Goal: Task Accomplishment & Management: Complete application form

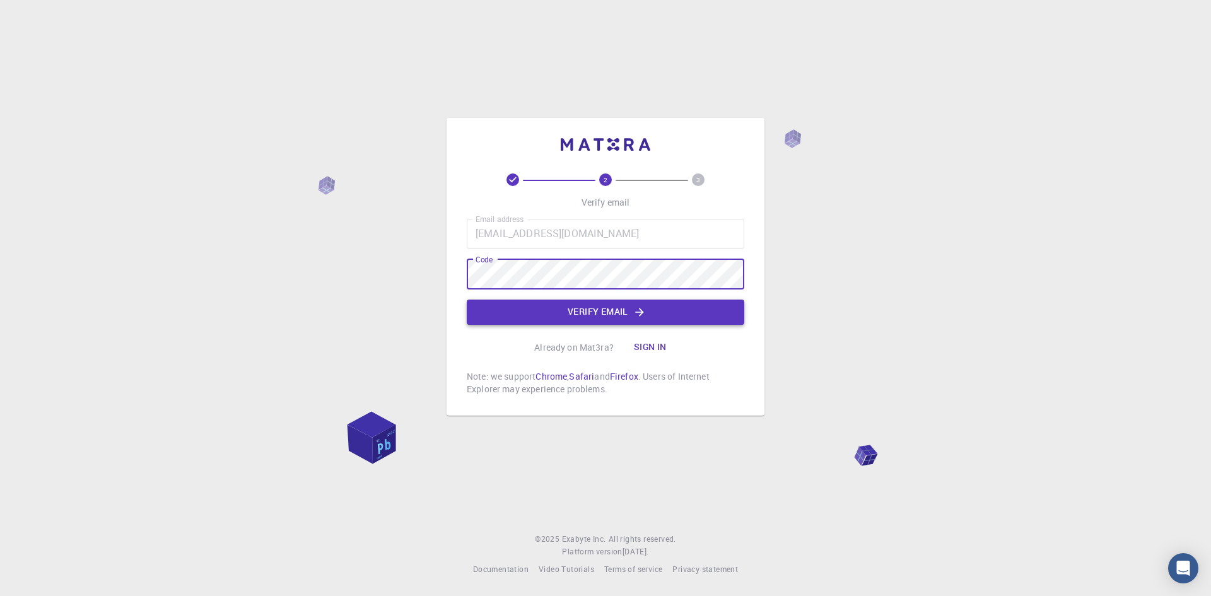
click at [554, 309] on button "Verify email" at bounding box center [605, 311] width 277 height 25
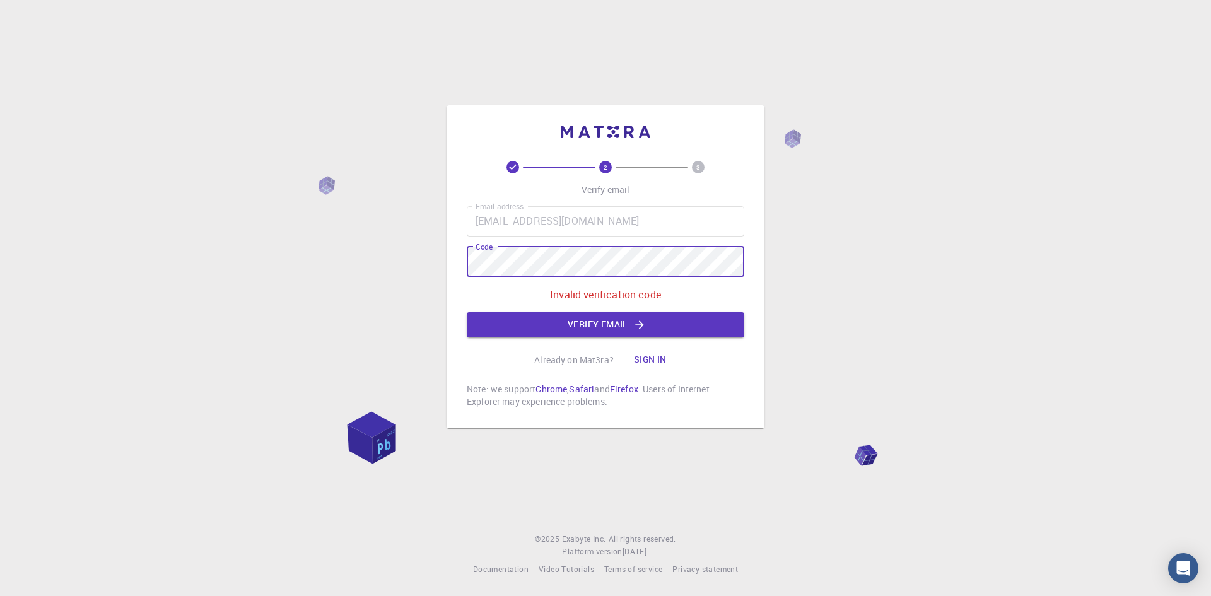
click at [189, 258] on div "2 3 Verify email Email address [EMAIL_ADDRESS][DOMAIN_NAME] Email address Code …" at bounding box center [605, 298] width 1211 height 596
click at [177, 262] on div "2 3 Verify email Email address [EMAIL_ADDRESS][DOMAIN_NAME] Email address Code …" at bounding box center [605, 298] width 1211 height 596
click at [569, 277] on div "Email address [EMAIL_ADDRESS][DOMAIN_NAME] Email address Code Code Invalid veri…" at bounding box center [605, 271] width 277 height 131
click at [588, 332] on button "Verify email" at bounding box center [605, 324] width 277 height 25
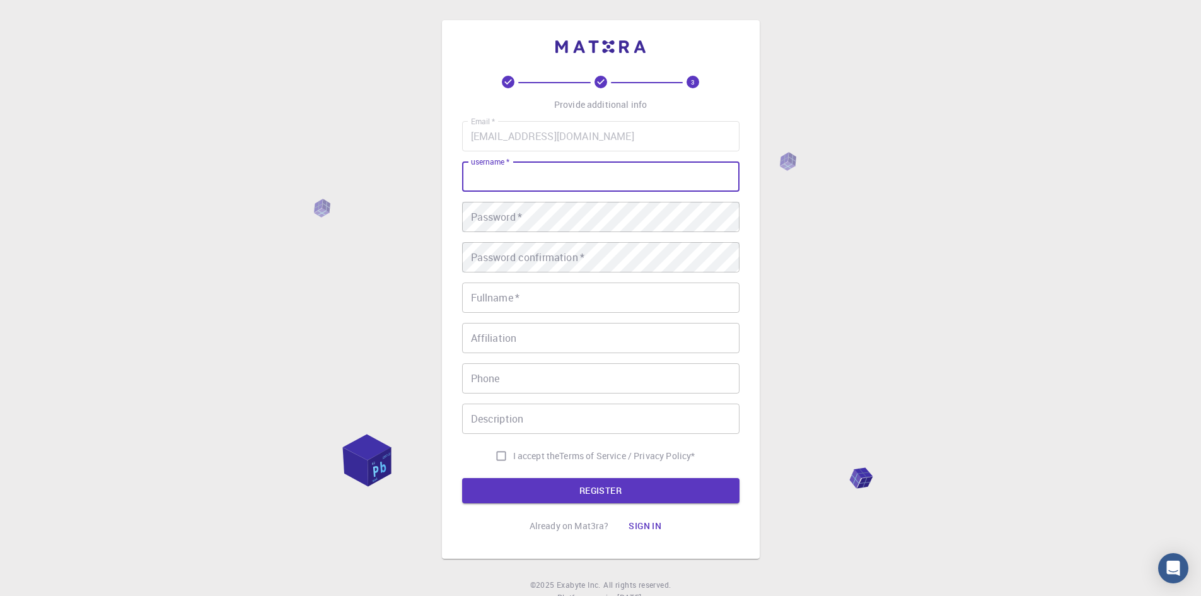
click at [550, 166] on input "username   *" at bounding box center [600, 176] width 277 height 30
type input "[PERSON_NAME]"
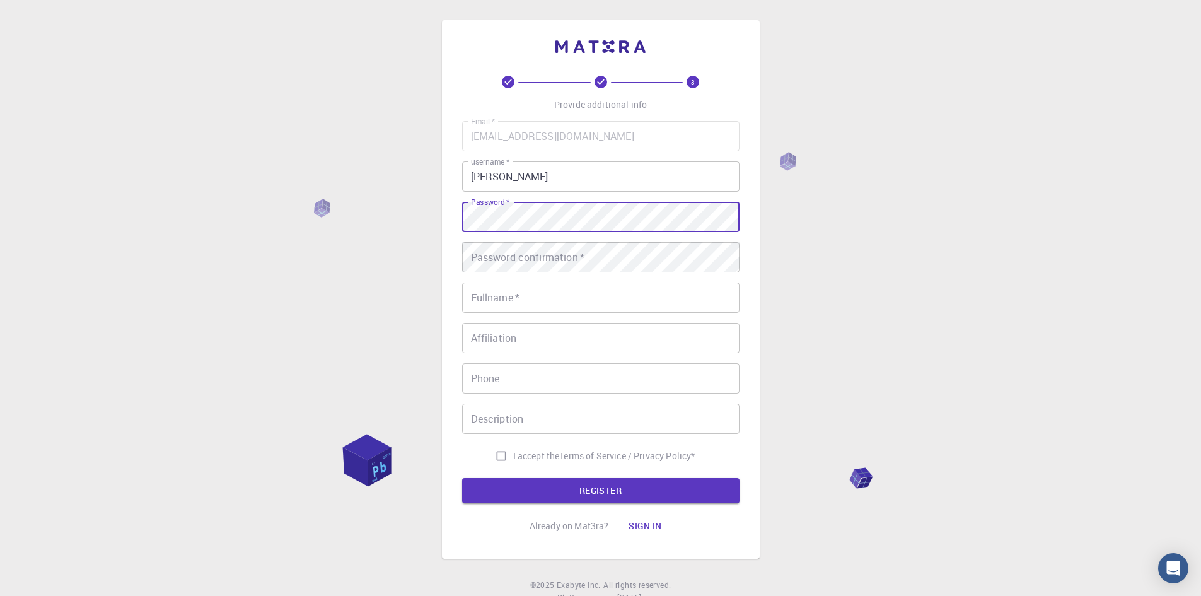
click at [559, 248] on div "Password confirmation   * Password confirmation   *" at bounding box center [600, 257] width 277 height 30
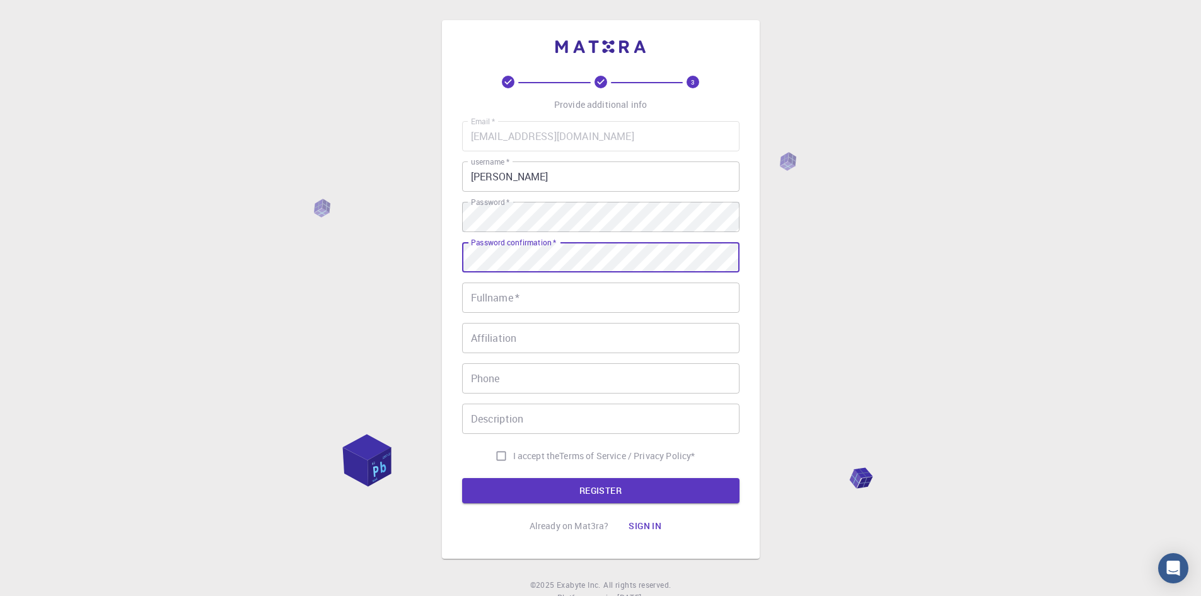
click at [561, 300] on input "Fullname   *" at bounding box center [600, 297] width 277 height 30
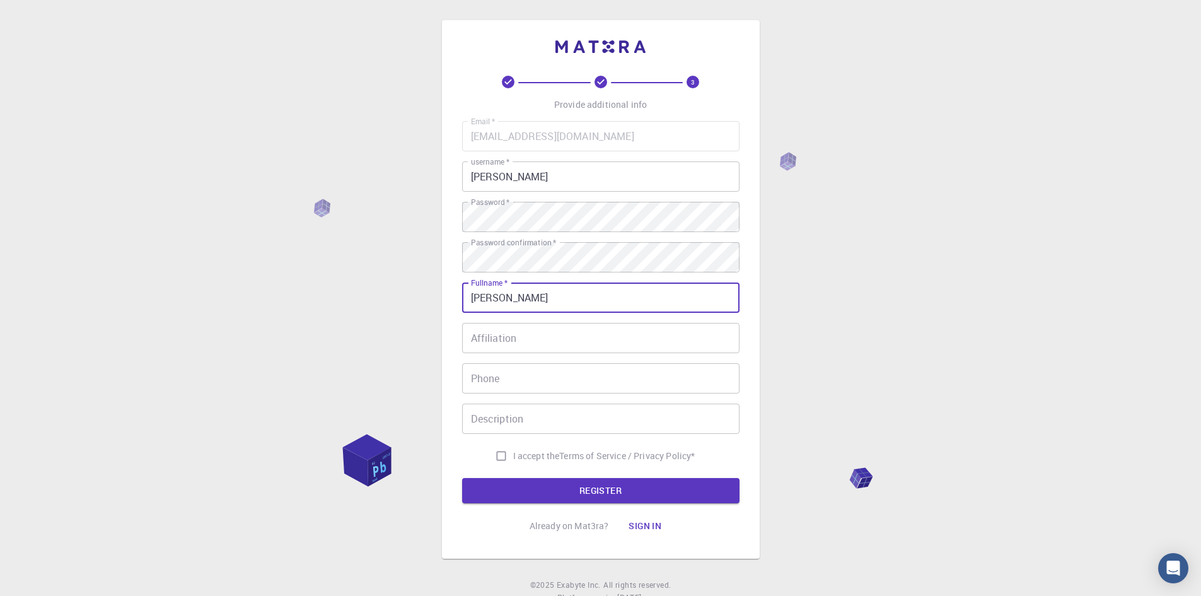
type input "[PERSON_NAME]"
click at [492, 335] on input "Affiliation" at bounding box center [600, 338] width 277 height 30
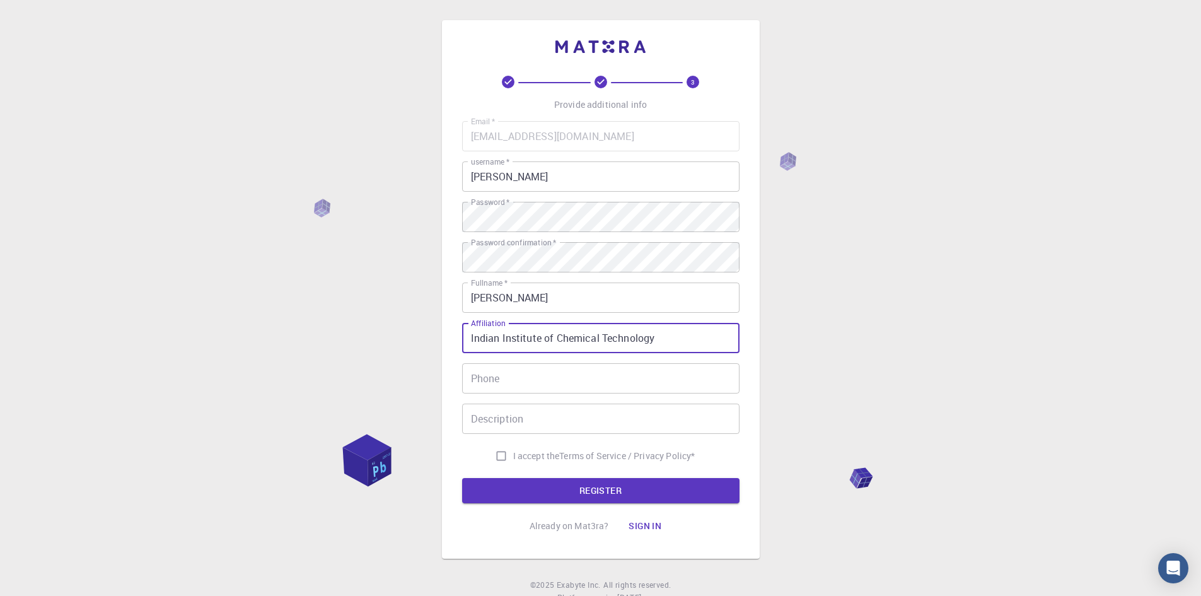
type input "Indian Institute of Chemical Technology"
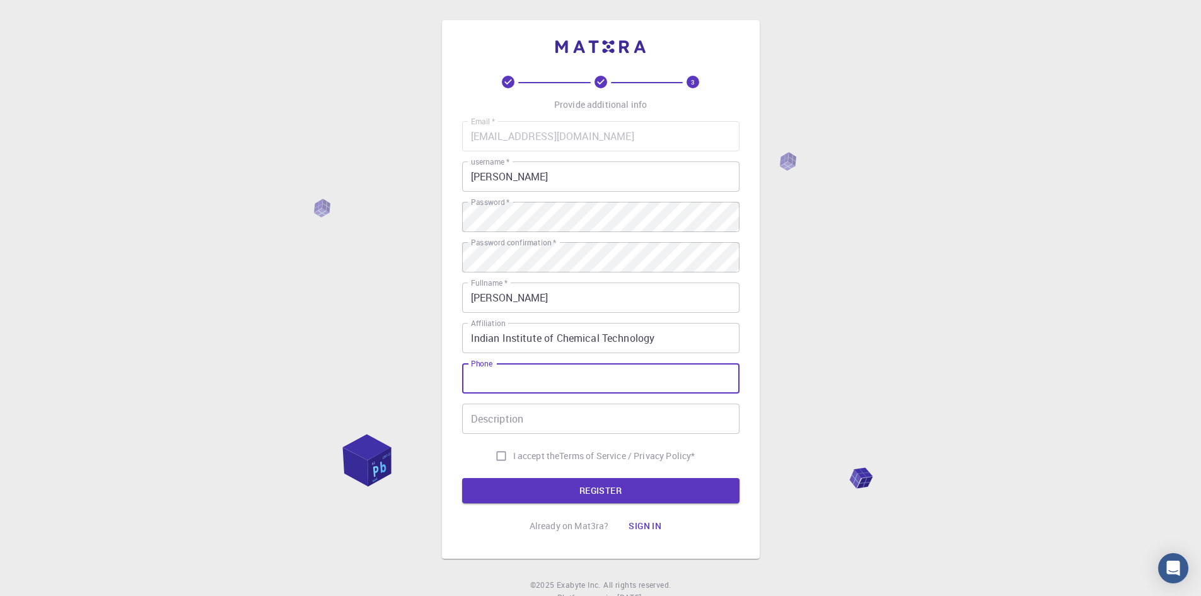
click at [578, 377] on input "Phone" at bounding box center [600, 378] width 277 height 30
type input "[PHONE_NUMBER]"
click at [658, 427] on input "Description" at bounding box center [600, 419] width 277 height 30
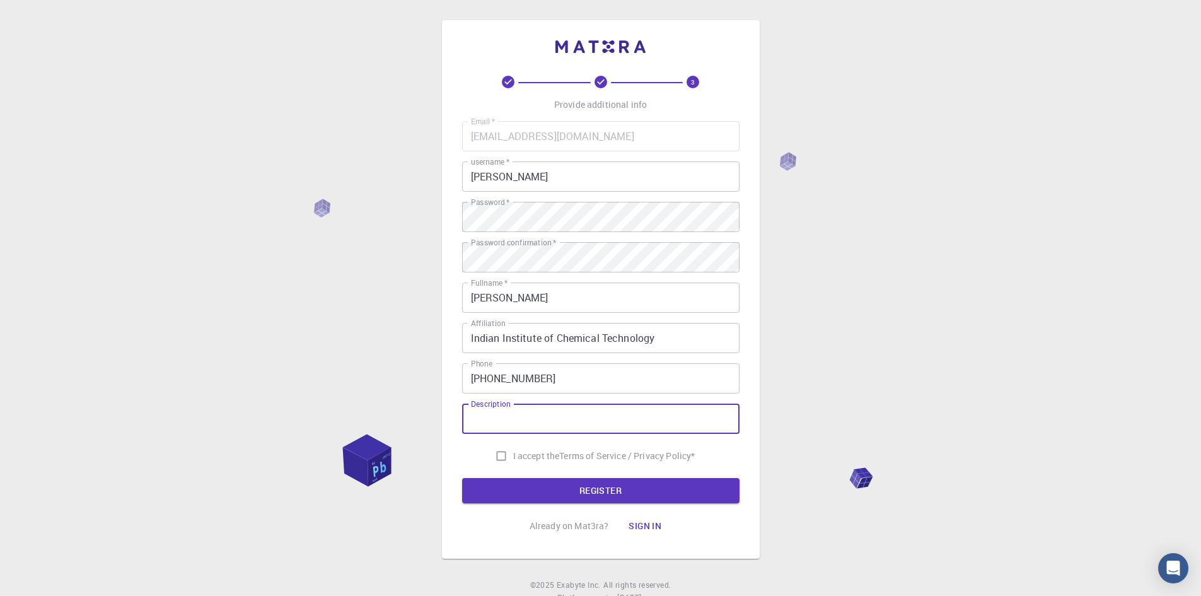
click at [503, 456] on input "I accept the Terms of Service / Privacy Policy *" at bounding box center [501, 456] width 24 height 24
checkbox input "true"
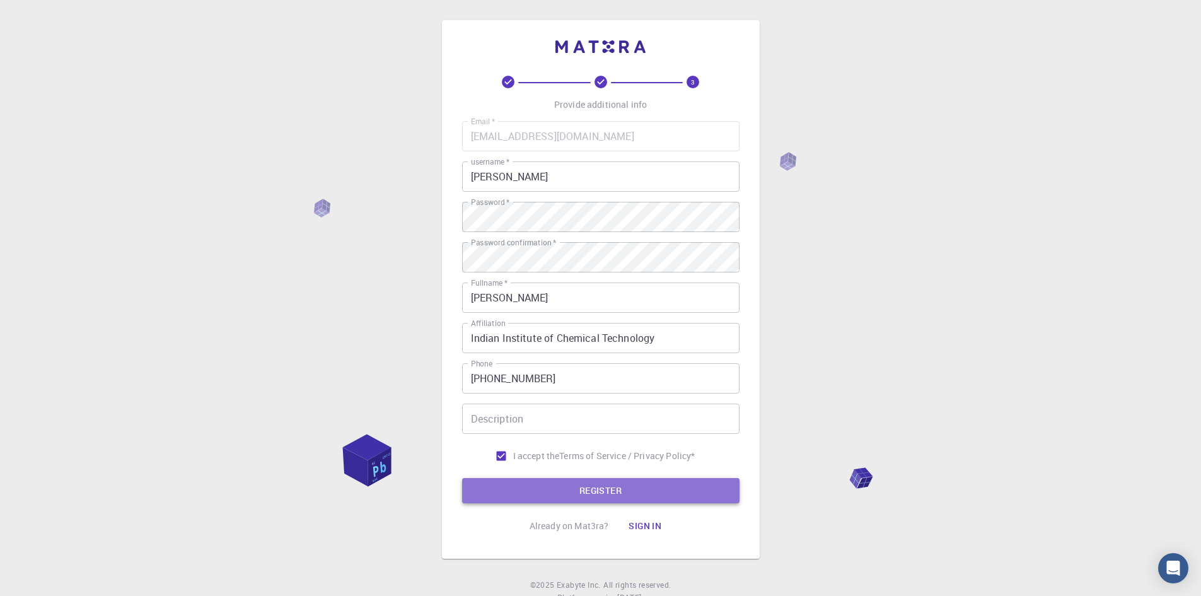
click at [618, 480] on button "REGISTER" at bounding box center [600, 490] width 277 height 25
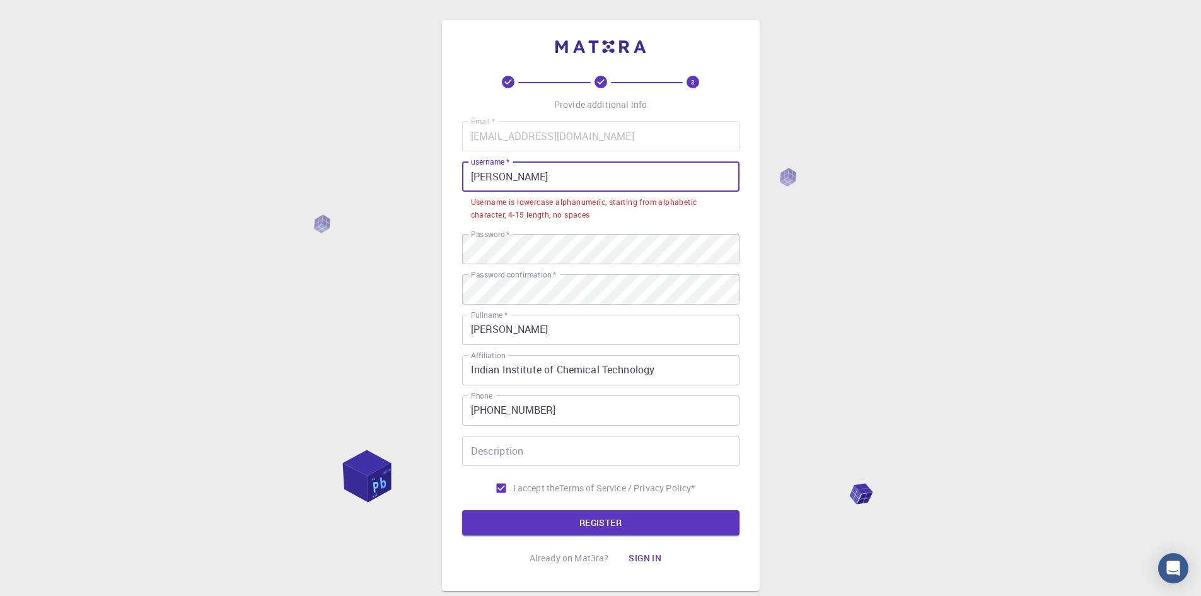
click at [489, 178] on input "[PERSON_NAME]" at bounding box center [600, 176] width 277 height 30
click at [487, 178] on input "[PERSON_NAME]" at bounding box center [600, 176] width 277 height 30
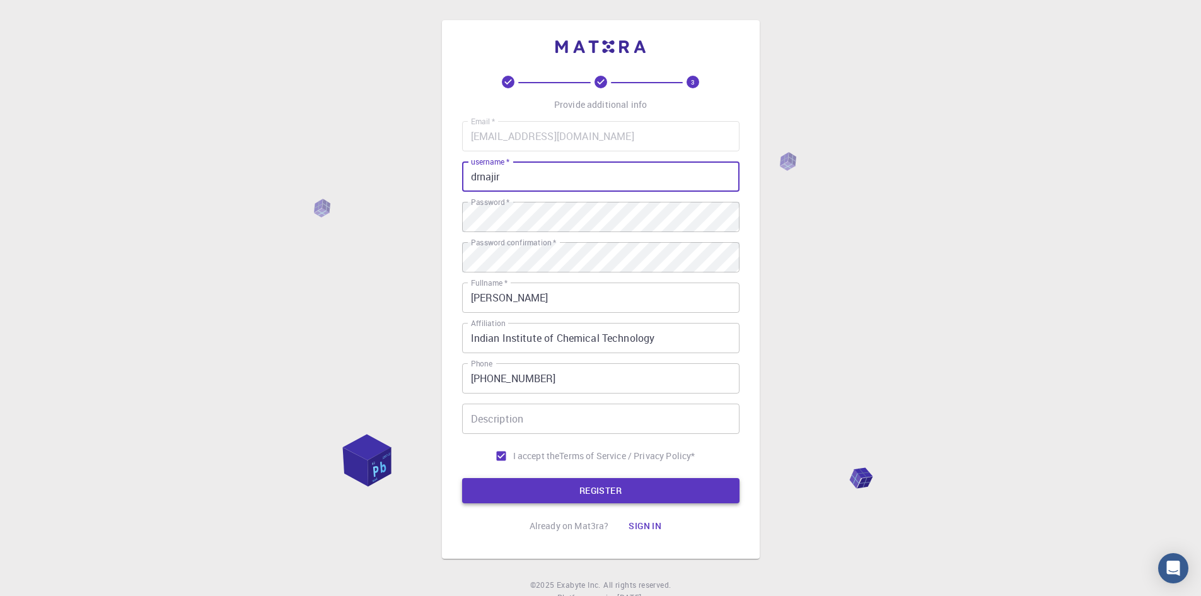
type input "drnajir"
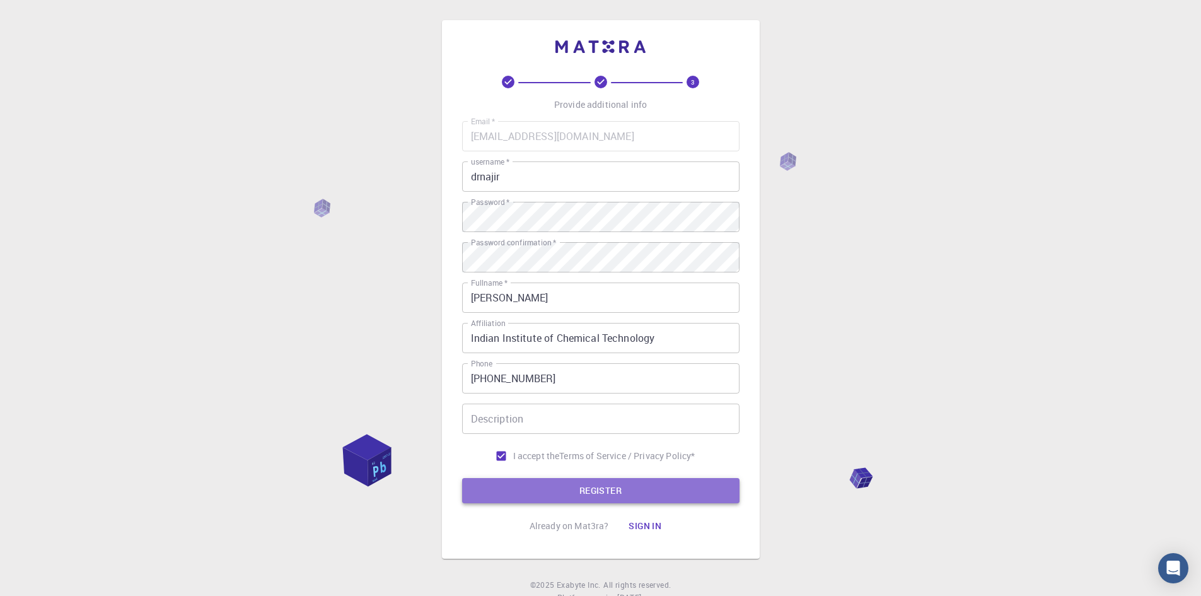
click at [680, 485] on button "REGISTER" at bounding box center [600, 490] width 277 height 25
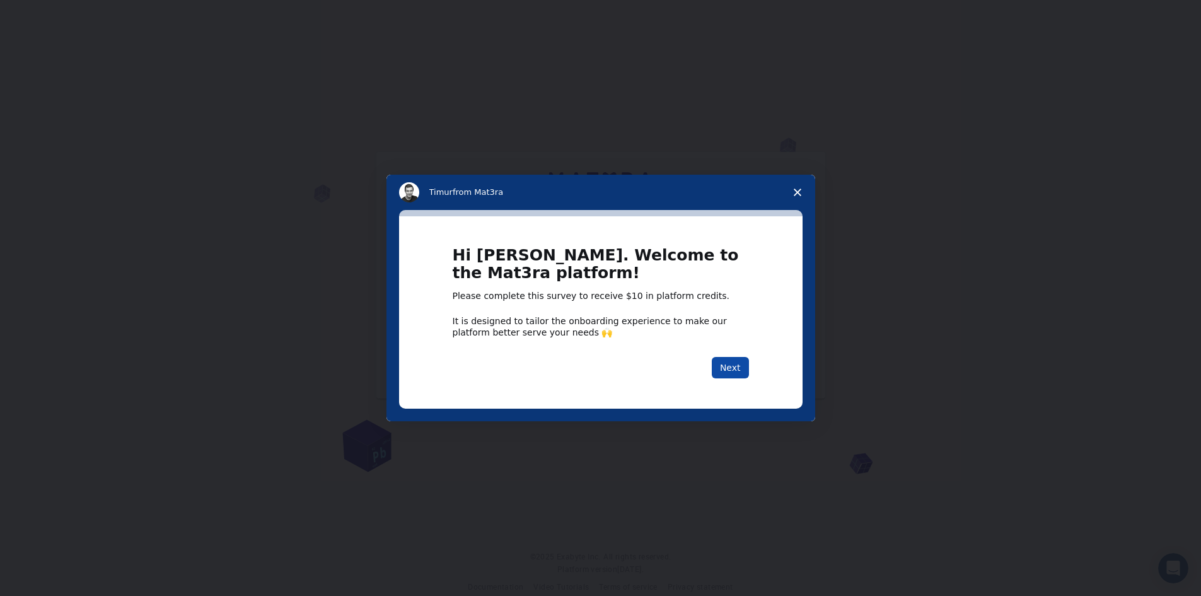
click at [731, 366] on button "Next" at bounding box center [730, 367] width 37 height 21
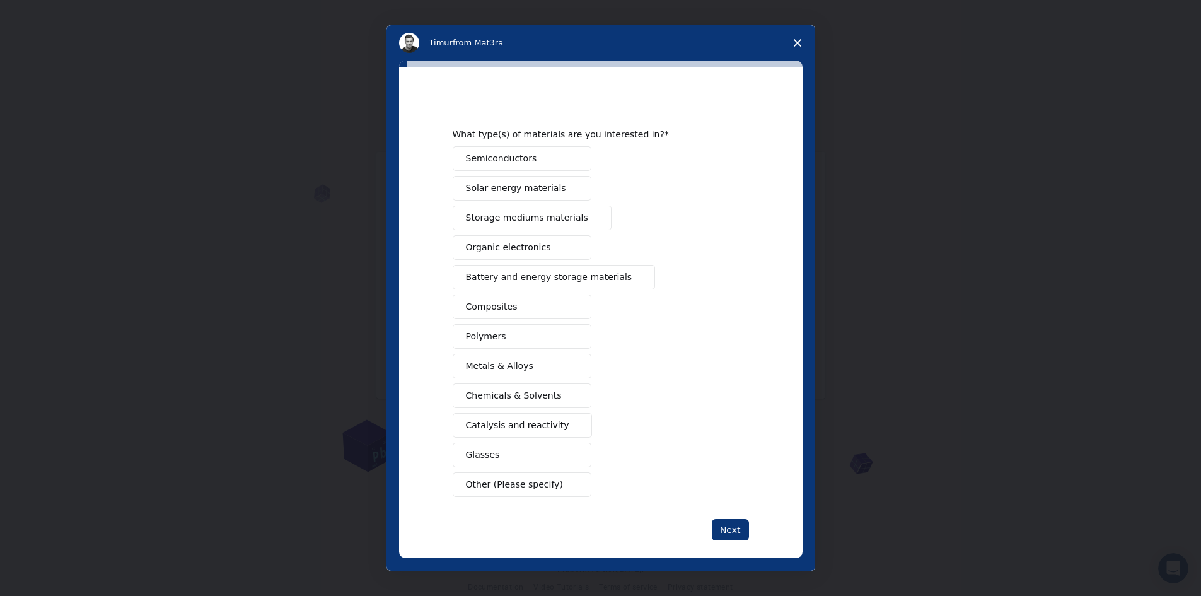
click at [528, 425] on span "Catalysis and reactivity" at bounding box center [517, 425] width 103 height 13
click at [508, 334] on button "Polymers" at bounding box center [522, 336] width 139 height 25
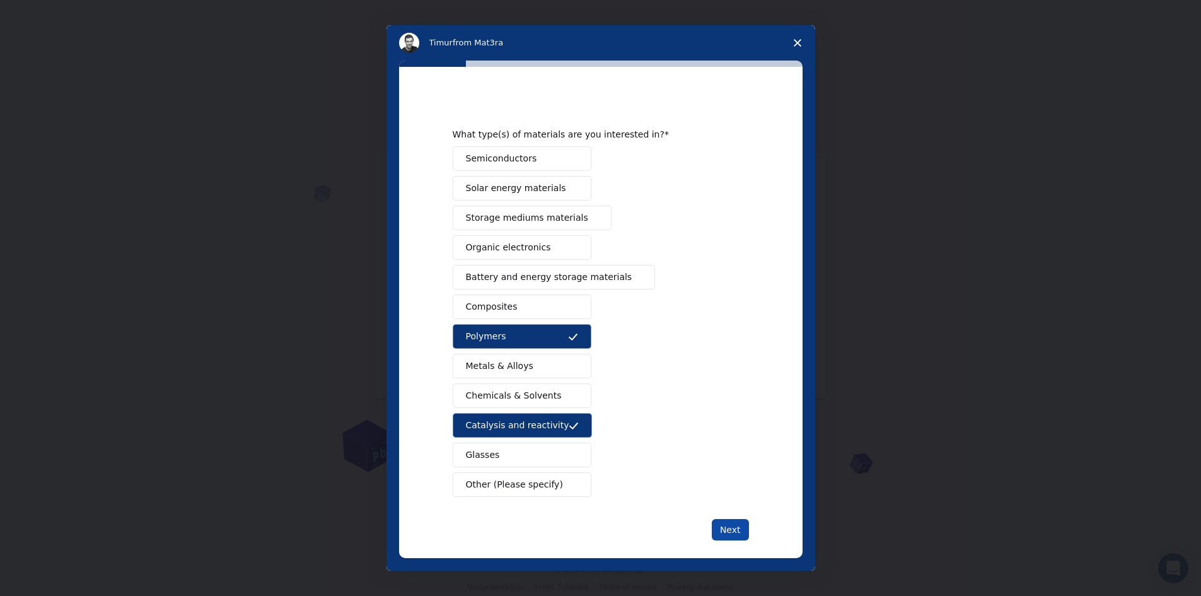
click at [724, 531] on button "Next" at bounding box center [730, 529] width 37 height 21
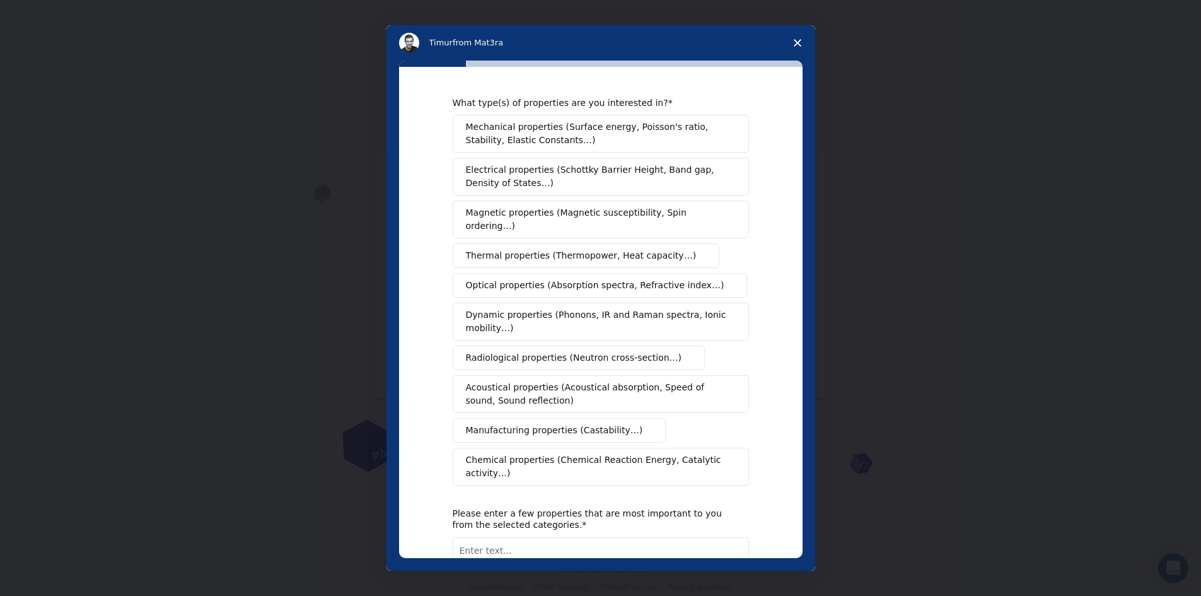
click at [569, 453] on span "Chemical properties (Chemical Reaction Energy, Catalytic activity…)" at bounding box center [596, 466] width 261 height 26
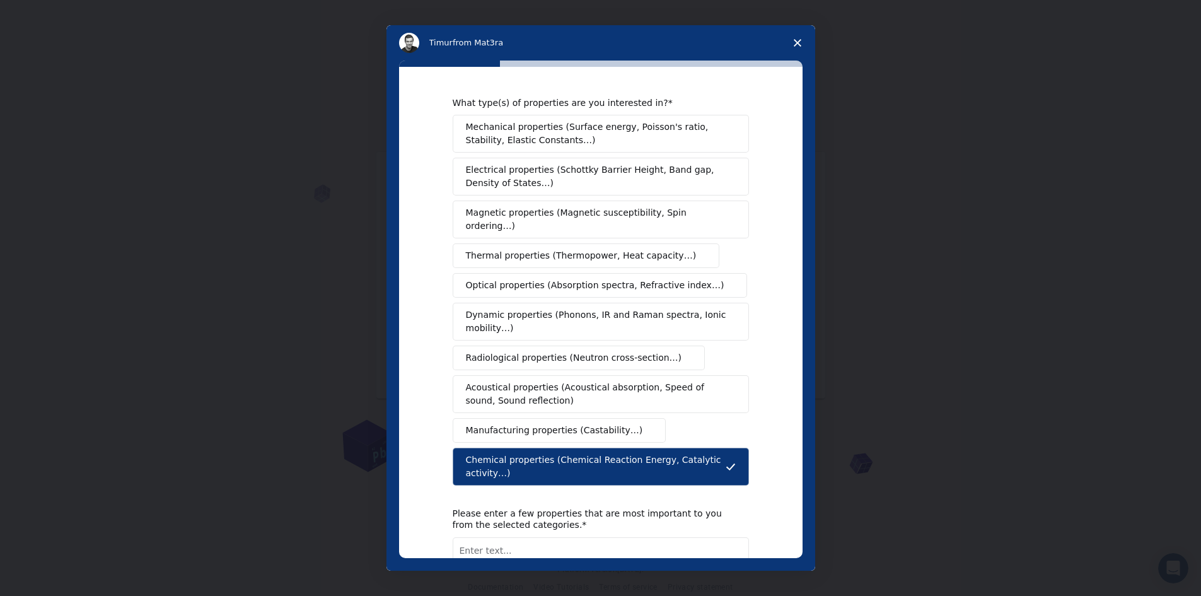
click at [560, 145] on span "Mechanical properties (Surface energy, Poisson's ratio, Stability, Elastic Cons…" at bounding box center [597, 133] width 263 height 26
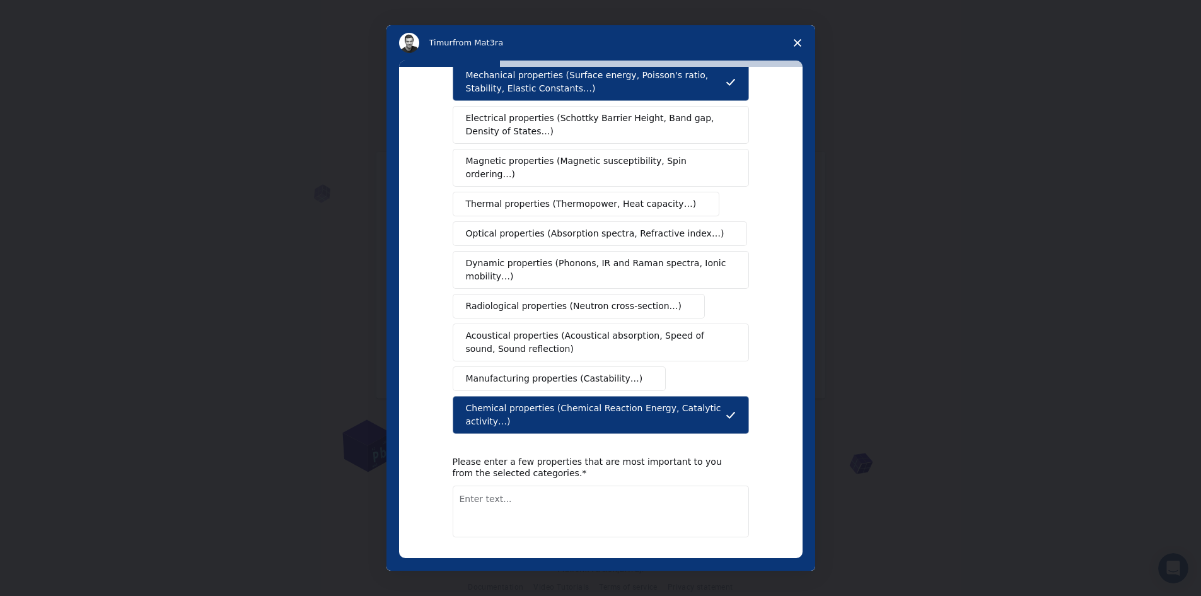
scroll to position [78, 0]
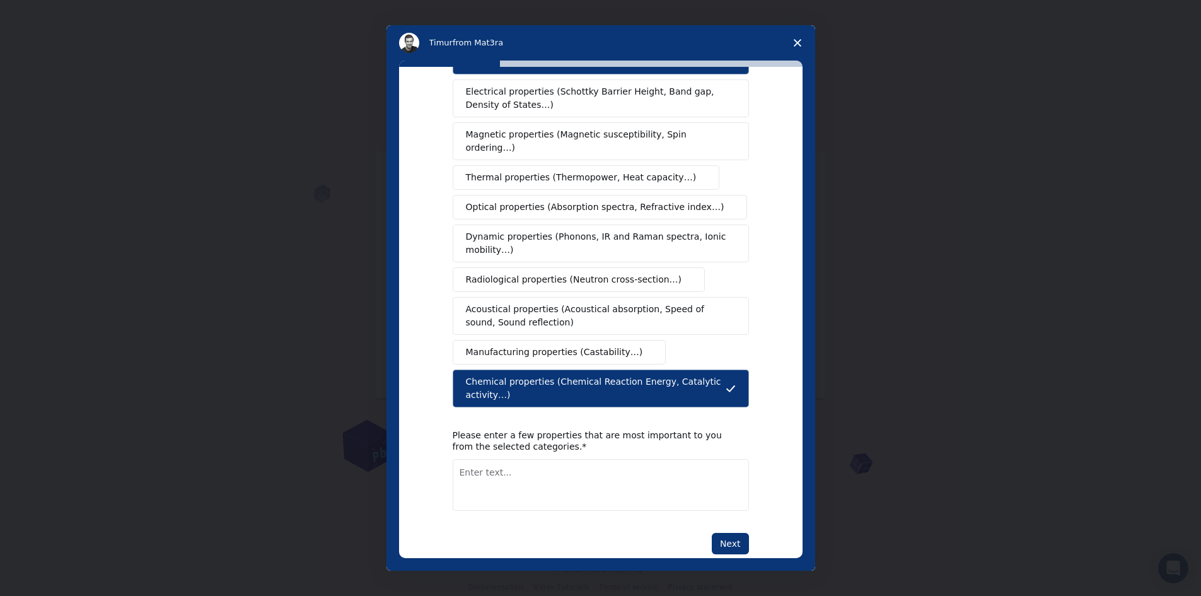
click at [730, 531] on div "What type(s) of properties are you interested in? Mechanical properties (Surfac…" at bounding box center [601, 312] width 404 height 491
click at [735, 533] on button "Next" at bounding box center [730, 543] width 37 height 21
click at [620, 473] on textarea "Enter text..." at bounding box center [601, 499] width 296 height 52
type textarea "Mechanistic calculations, DFT, energy calculation of reaction and catalyst"
click at [721, 499] on div "What type(s) of properties are you interested in? Mechanical properties (Surfac…" at bounding box center [601, 286] width 296 height 535
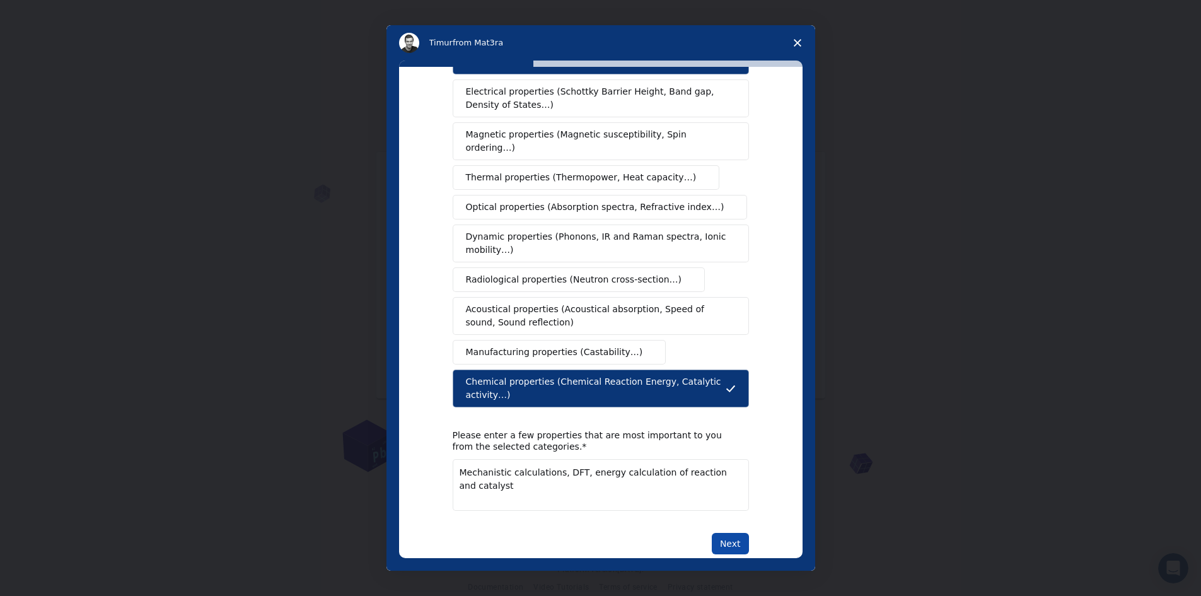
click at [721, 533] on button "Next" at bounding box center [730, 543] width 37 height 21
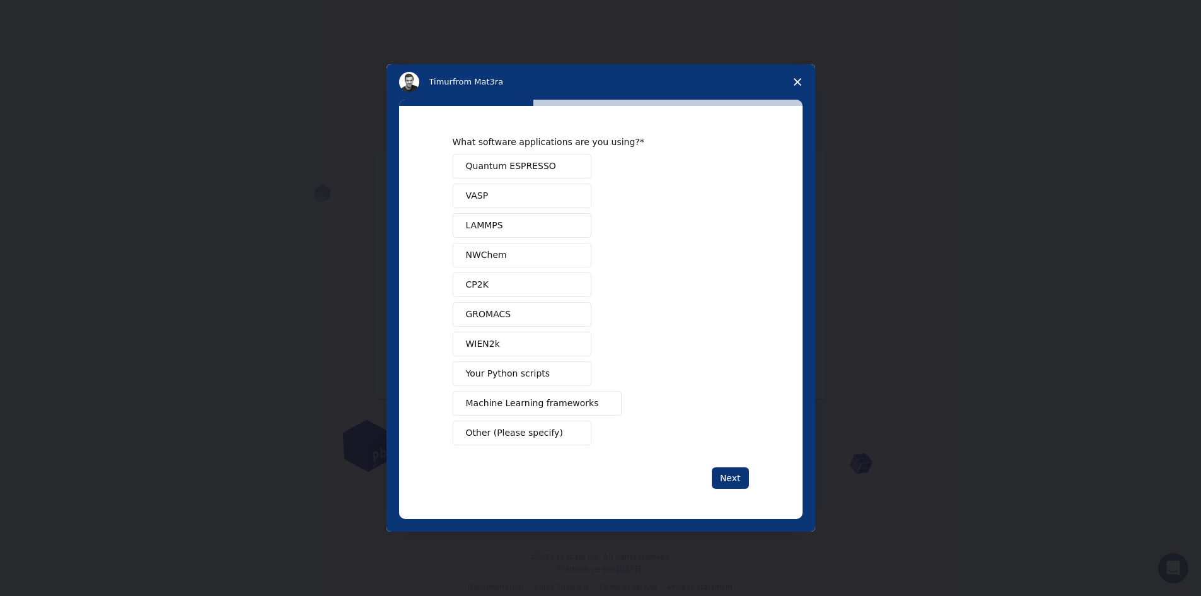
click at [548, 380] on button "Your Python scripts" at bounding box center [522, 373] width 139 height 25
click at [725, 479] on button "Next" at bounding box center [730, 477] width 37 height 21
click at [729, 461] on div "What software applications are you using? Quantum ESPRESSO VASP LAMMPS NWChem C…" at bounding box center [601, 312] width 296 height 352
click at [729, 463] on div "What software applications are you using? Quantum ESPRESSO VASP LAMMPS NWChem C…" at bounding box center [601, 312] width 296 height 352
click at [729, 469] on button "Next" at bounding box center [730, 477] width 37 height 21
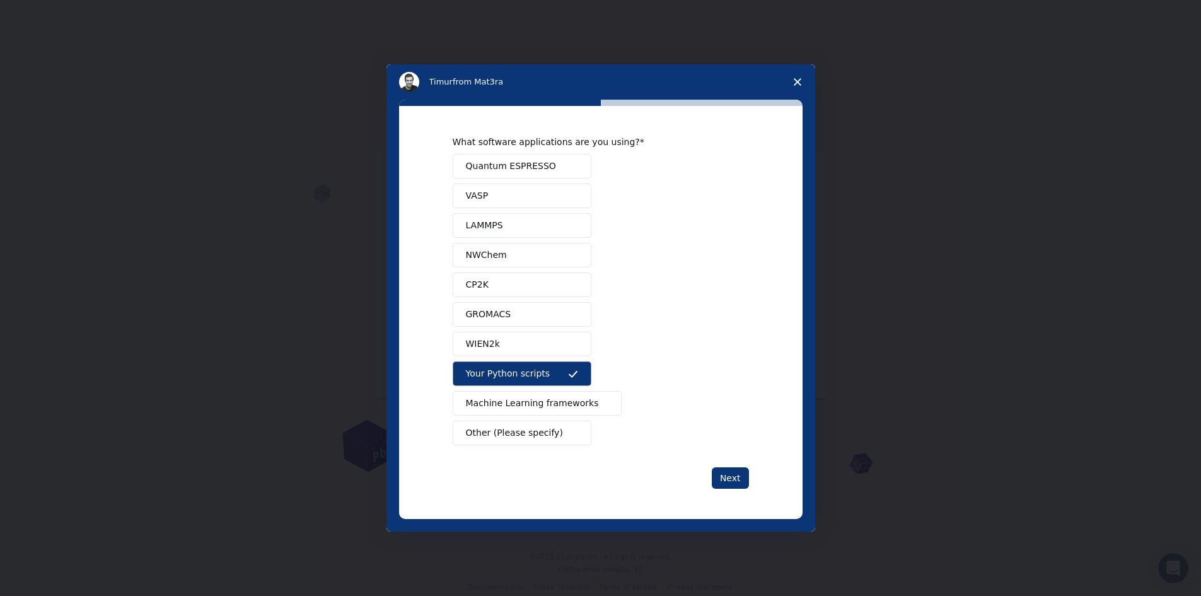
click at [511, 409] on span "Machine Learning frameworks" at bounding box center [532, 403] width 133 height 13
click at [728, 482] on button "Next" at bounding box center [730, 477] width 37 height 21
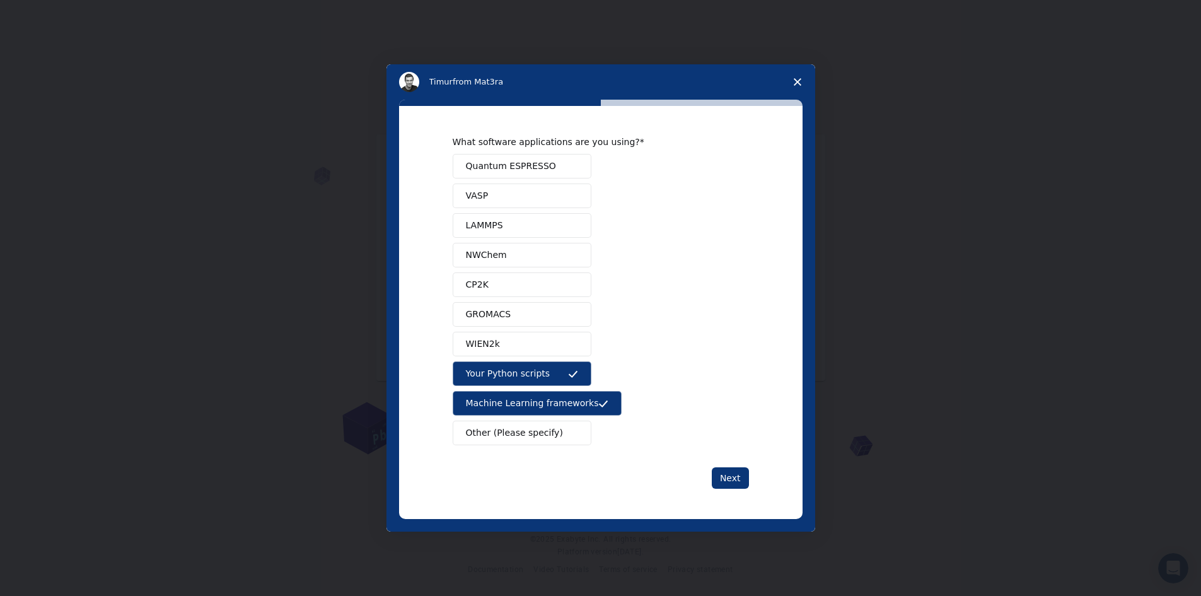
drag, startPoint x: 725, startPoint y: 452, endPoint x: 726, endPoint y: 463, distance: 10.8
click at [726, 461] on div "What software applications are you using? Quantum ESPRESSO VASP LAMMPS NWChem C…" at bounding box center [601, 312] width 296 height 352
click at [730, 485] on button "Next" at bounding box center [730, 477] width 37 height 21
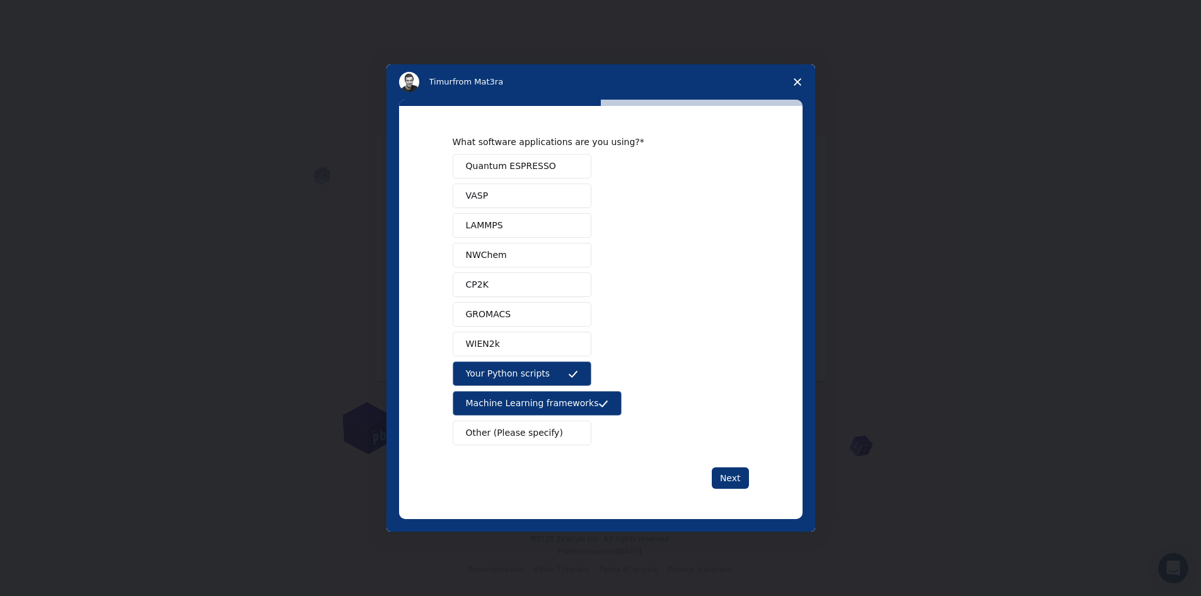
click at [668, 355] on div "Quantum ESPRESSO VASP LAMMPS NWChem CP2K GROMACS WIEN2k Your Python scripts Mac…" at bounding box center [601, 299] width 296 height 291
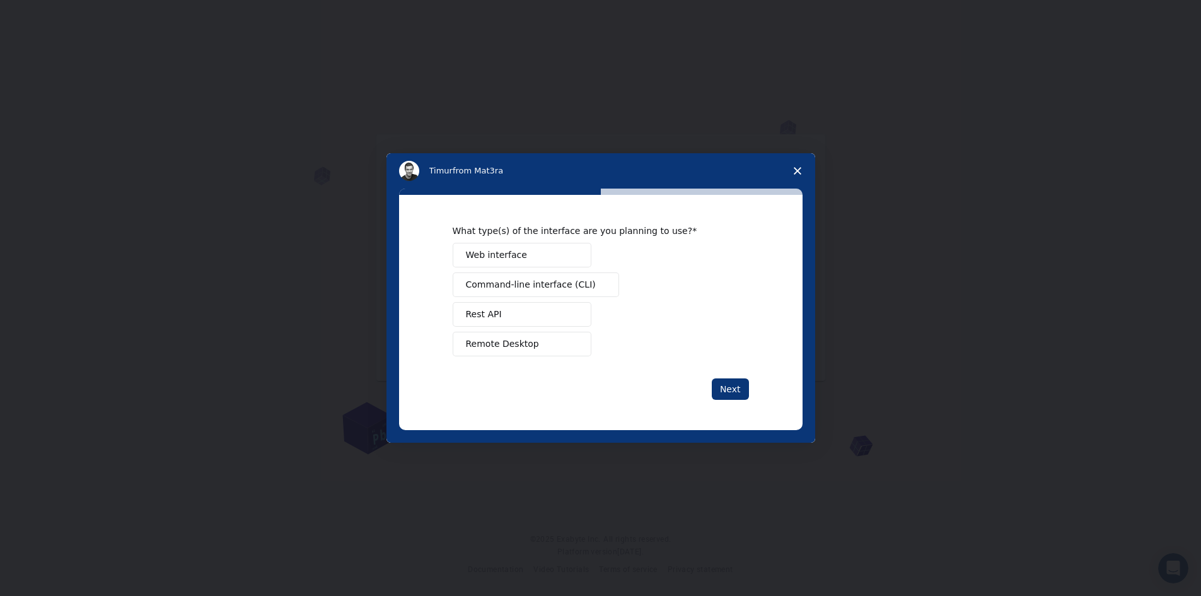
click at [568, 255] on span "Intercom messenger" at bounding box center [573, 255] width 10 height 10
click at [731, 398] on button "Next" at bounding box center [730, 388] width 37 height 21
click at [546, 295] on button "Perform research" at bounding box center [522, 284] width 139 height 25
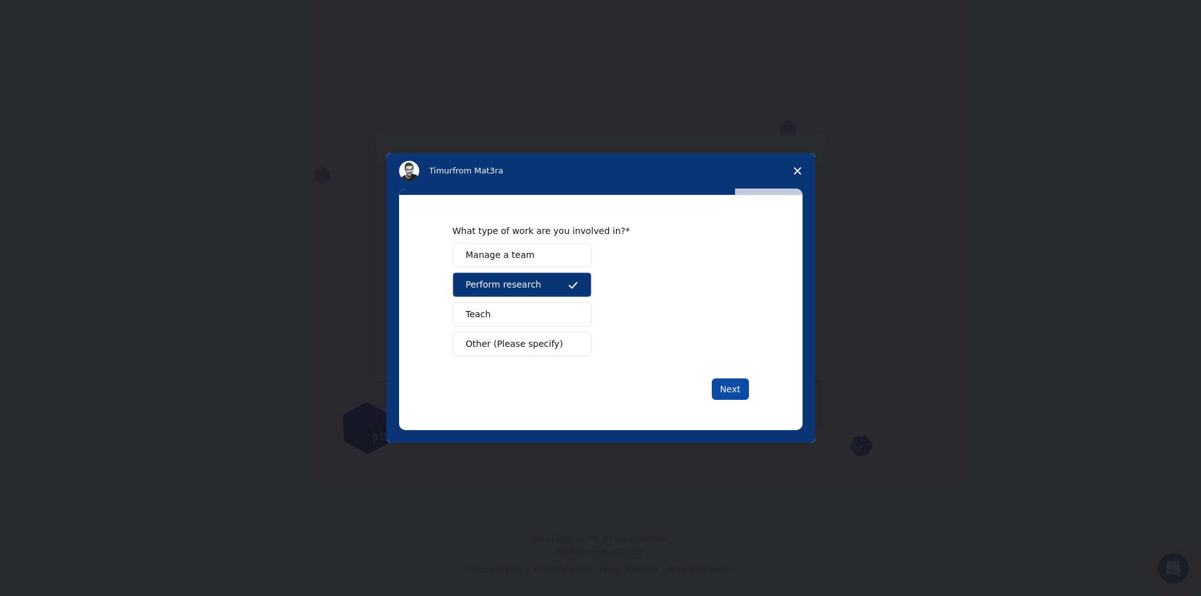
click at [722, 390] on button "Next" at bounding box center [730, 388] width 37 height 21
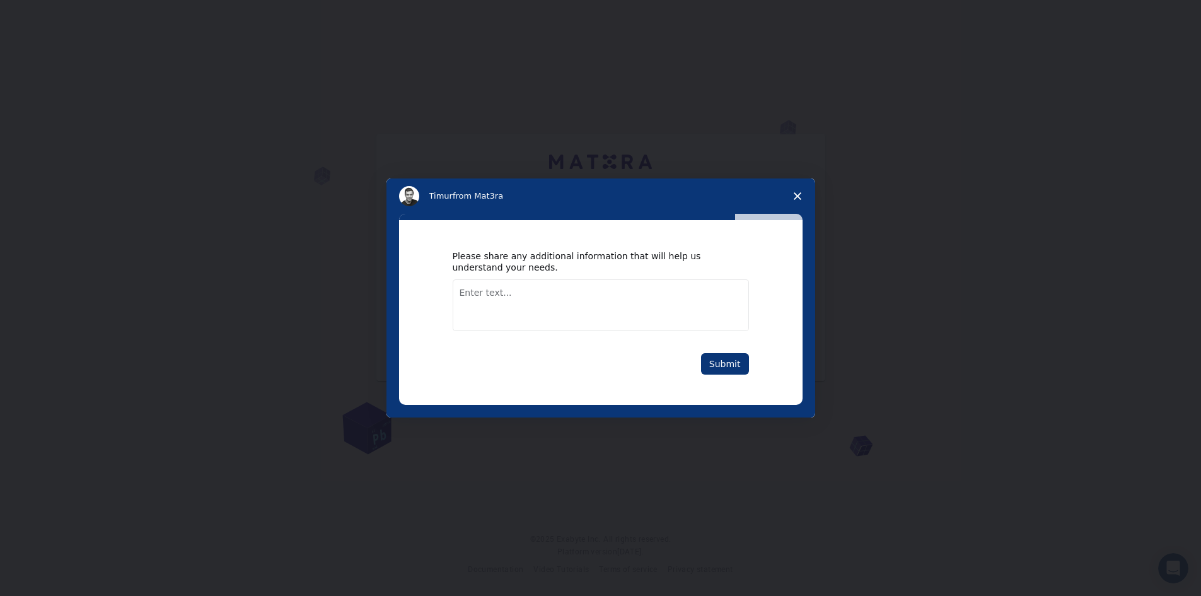
click at [649, 315] on textarea "Enter text..." at bounding box center [601, 305] width 296 height 52
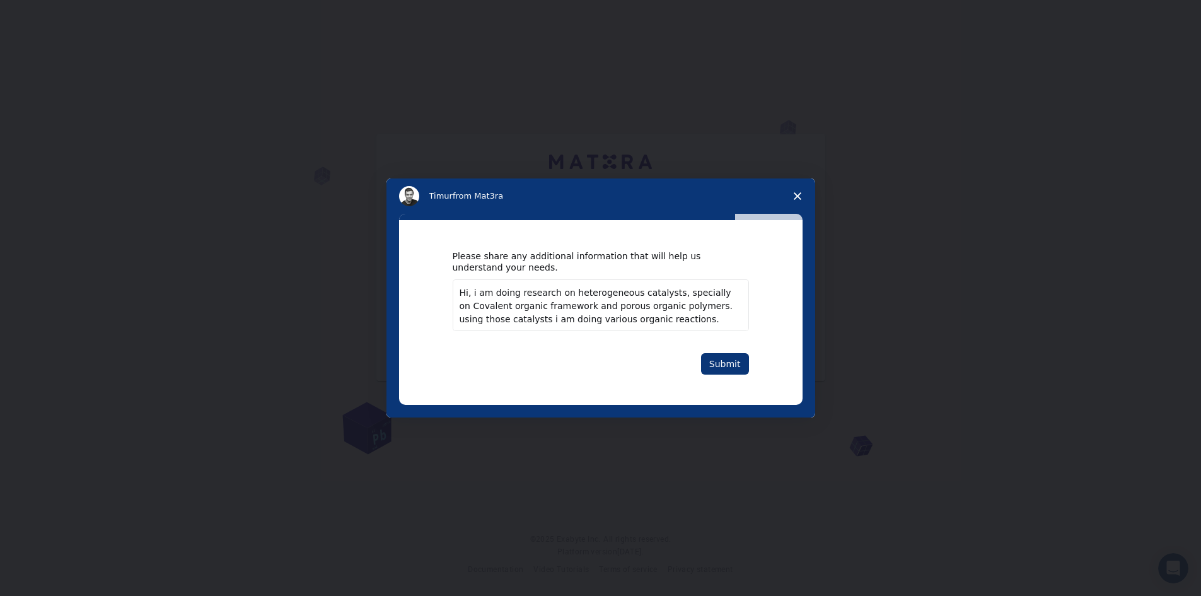
type textarea "Hi, i am doing research on heterogeneous catalysts, specially on Covalent organ…"
click at [715, 388] on div "Please share any additional information that will help us understand your needs…" at bounding box center [601, 312] width 404 height 185
click at [732, 377] on div "Please share any additional information that will help us understand your needs…" at bounding box center [601, 312] width 404 height 185
click at [738, 372] on button "Submit" at bounding box center [725, 363] width 48 height 21
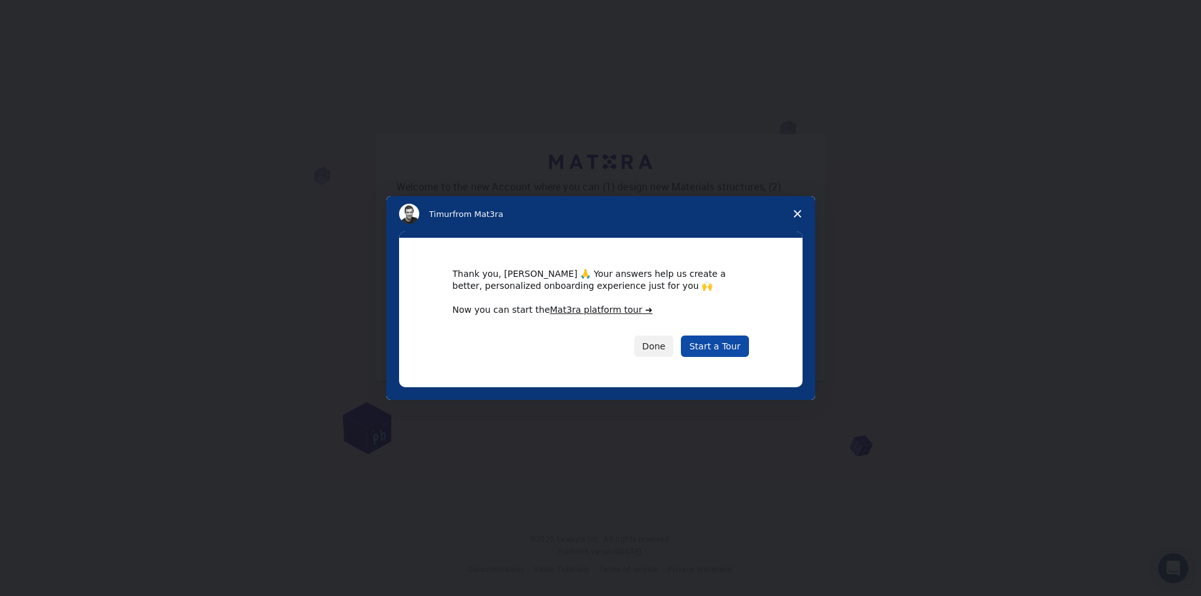
click at [700, 345] on link "Start a Tour" at bounding box center [714, 345] width 67 height 21
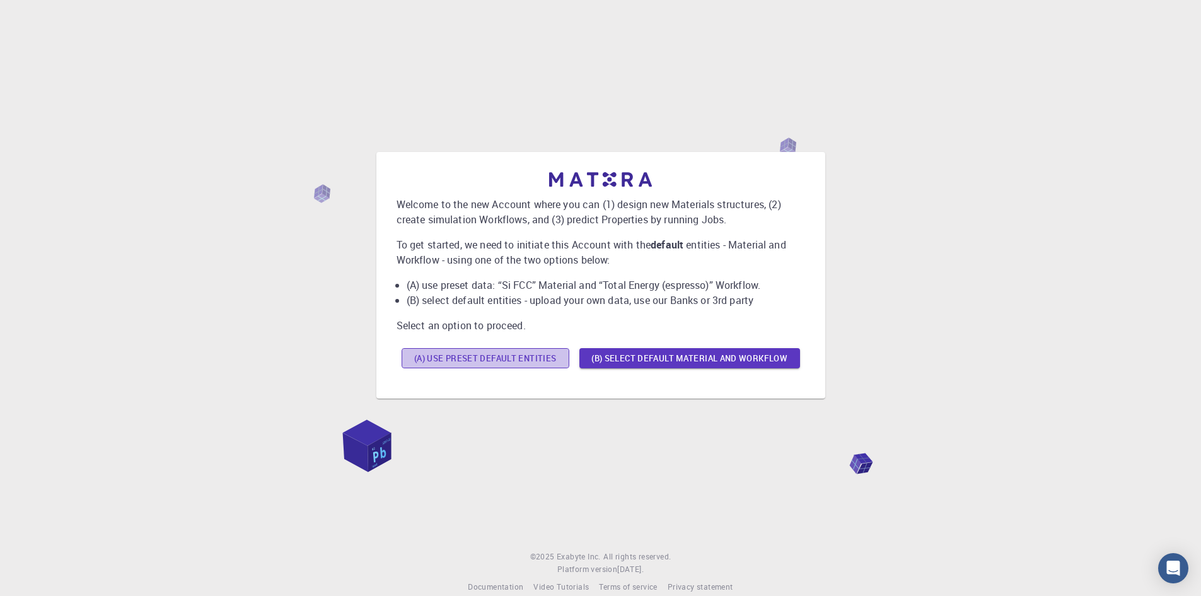
click at [539, 364] on button "(A) Use preset default entities" at bounding box center [486, 358] width 168 height 20
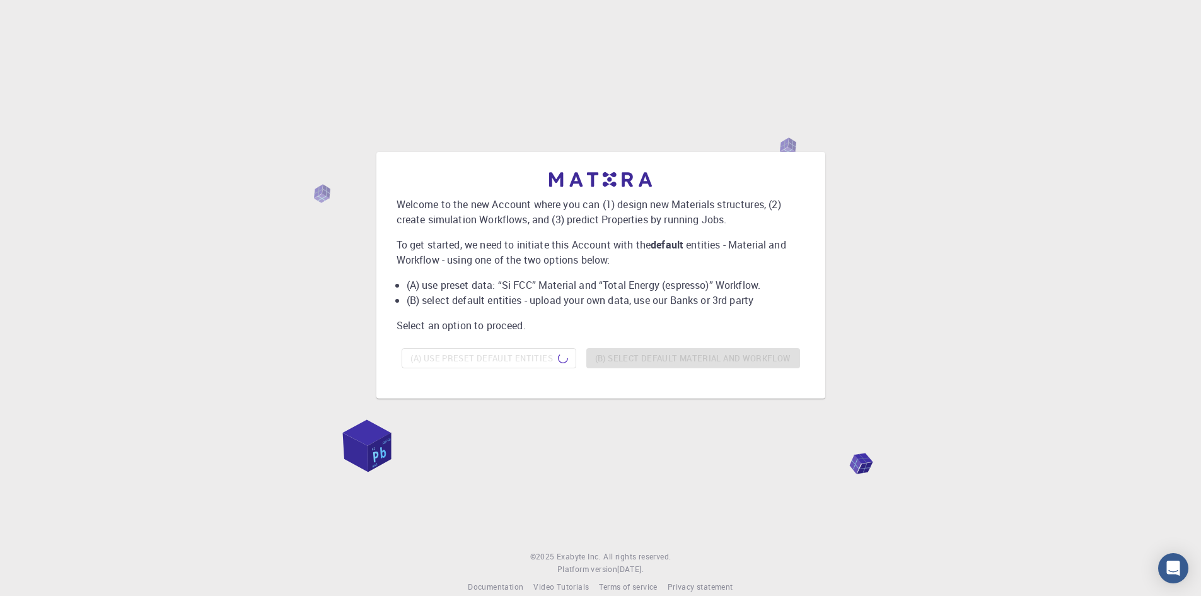
click at [854, 460] on div "Welcome to the new Account where you can (1) design new Materials structures, (…" at bounding box center [600, 275] width 1171 height 480
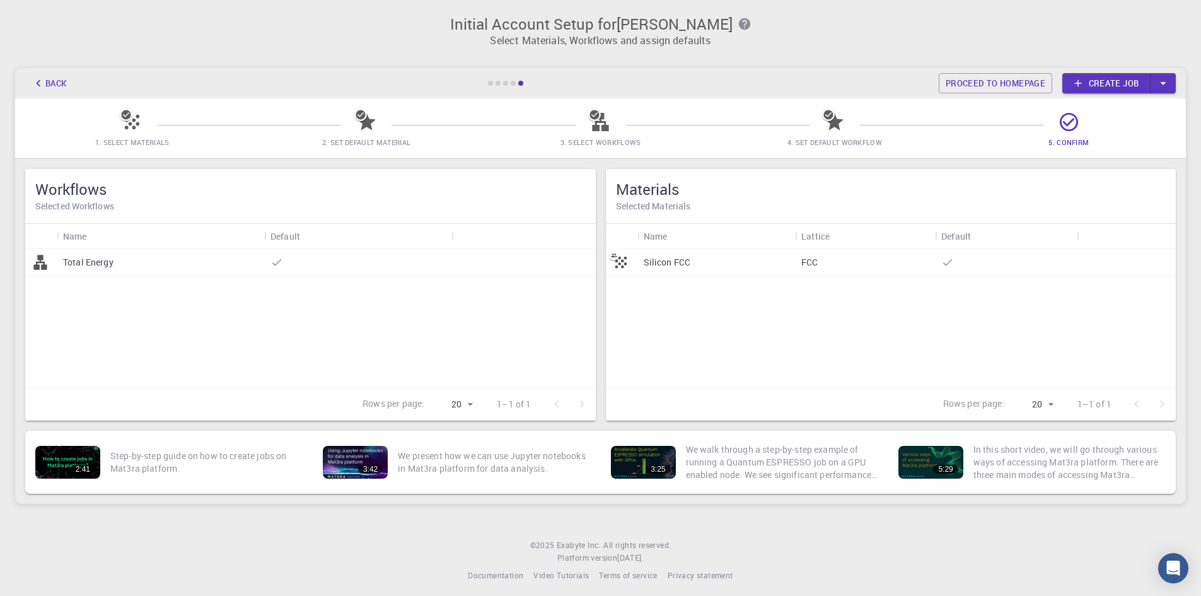
click at [1132, 78] on link "Create job" at bounding box center [1106, 83] width 88 height 20
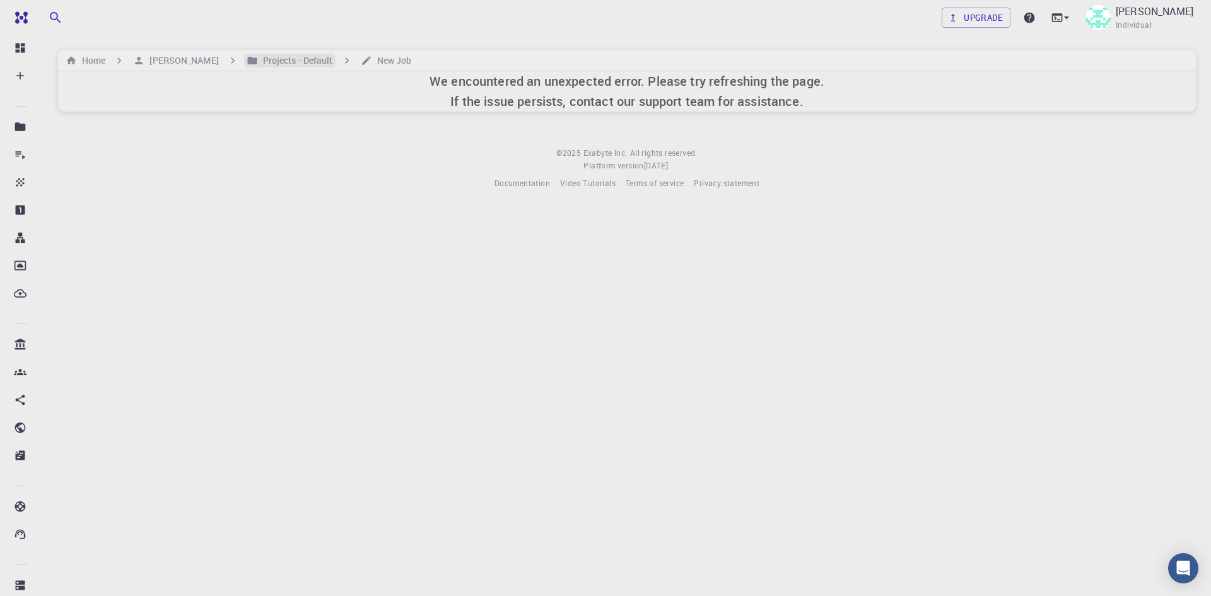
click at [263, 64] on h6 "Projects - Default" at bounding box center [295, 61] width 75 height 14
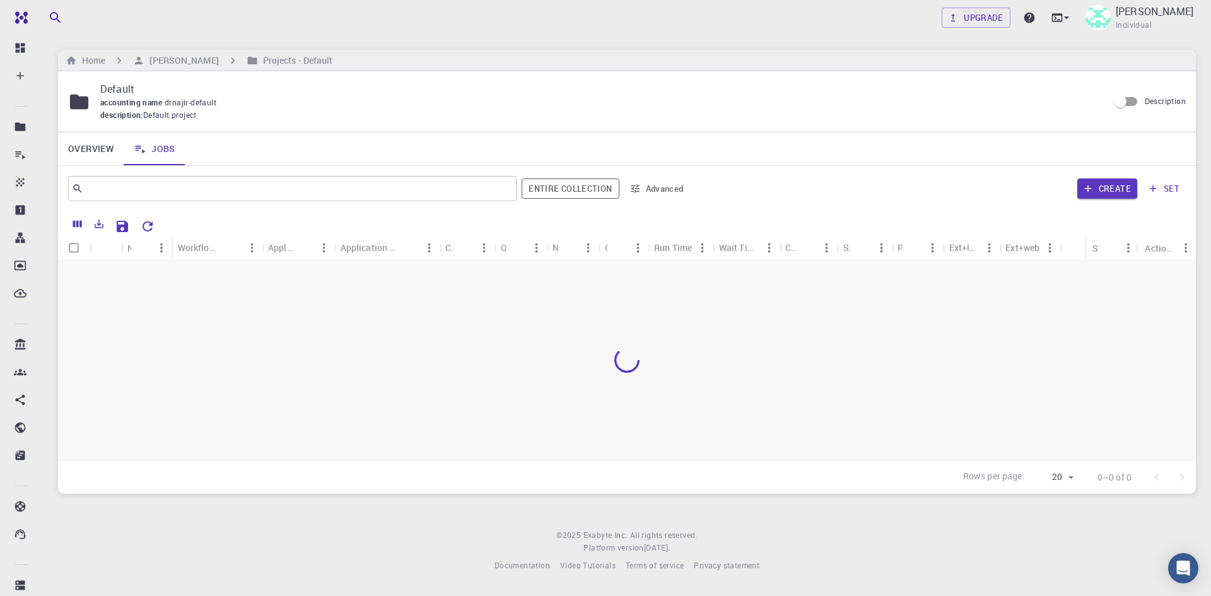
click at [885, 506] on div "Upgrade Najirul Haque Individual Home Najirul Haque Projects - Default Default …" at bounding box center [627, 296] width 1168 height 592
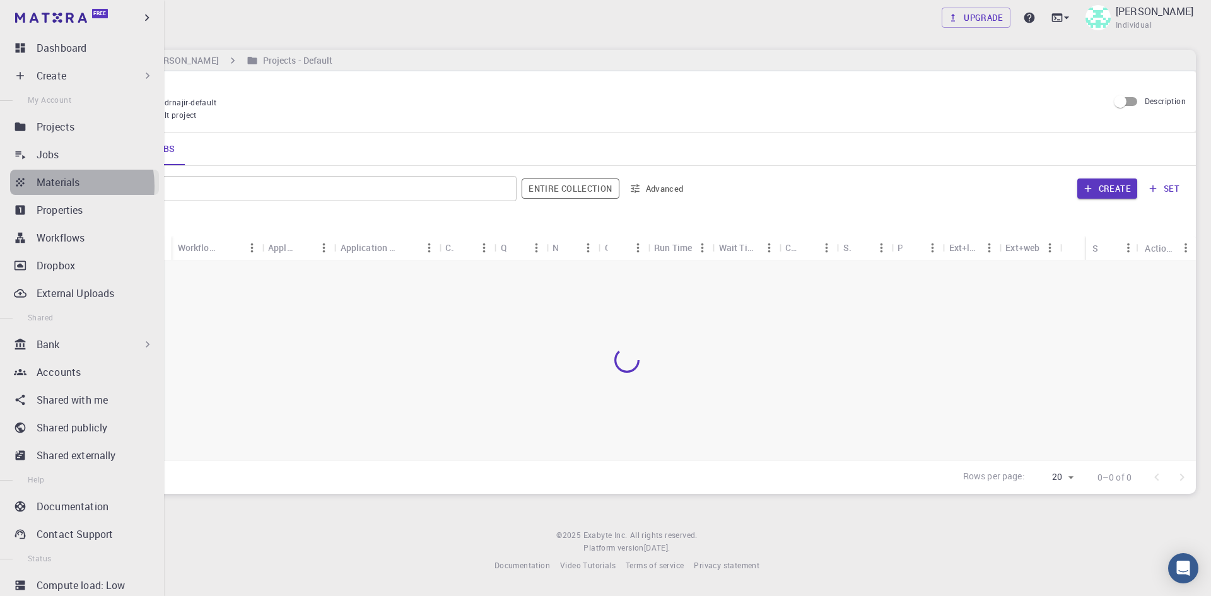
click at [52, 186] on p "Materials" at bounding box center [58, 182] width 43 height 15
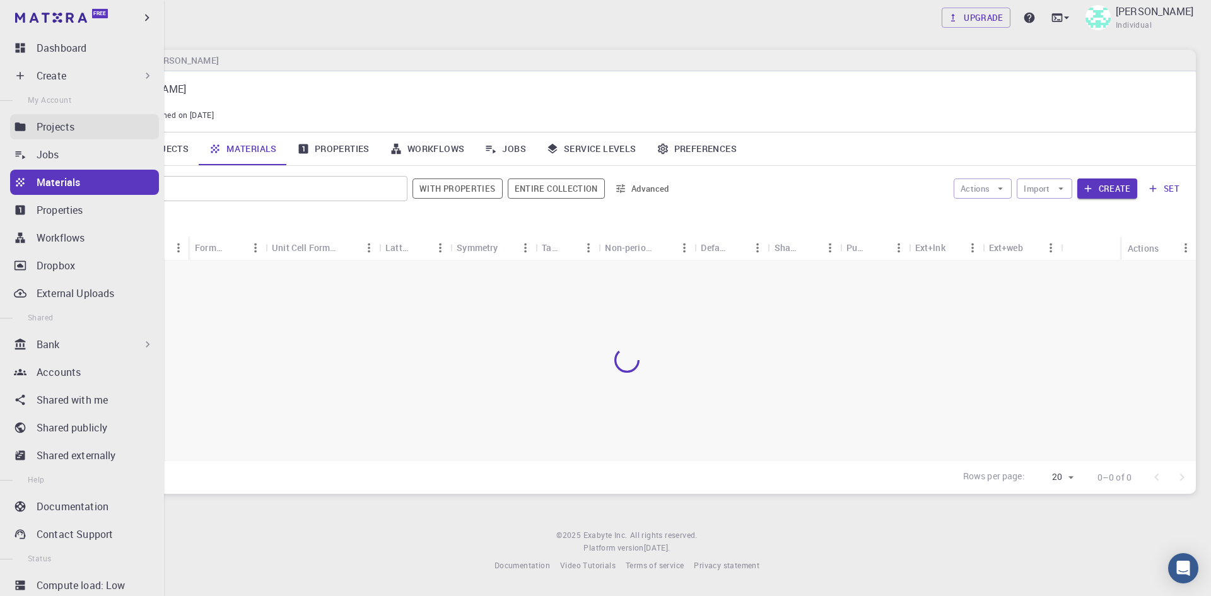
click at [65, 138] on link "Projects" at bounding box center [84, 126] width 149 height 25
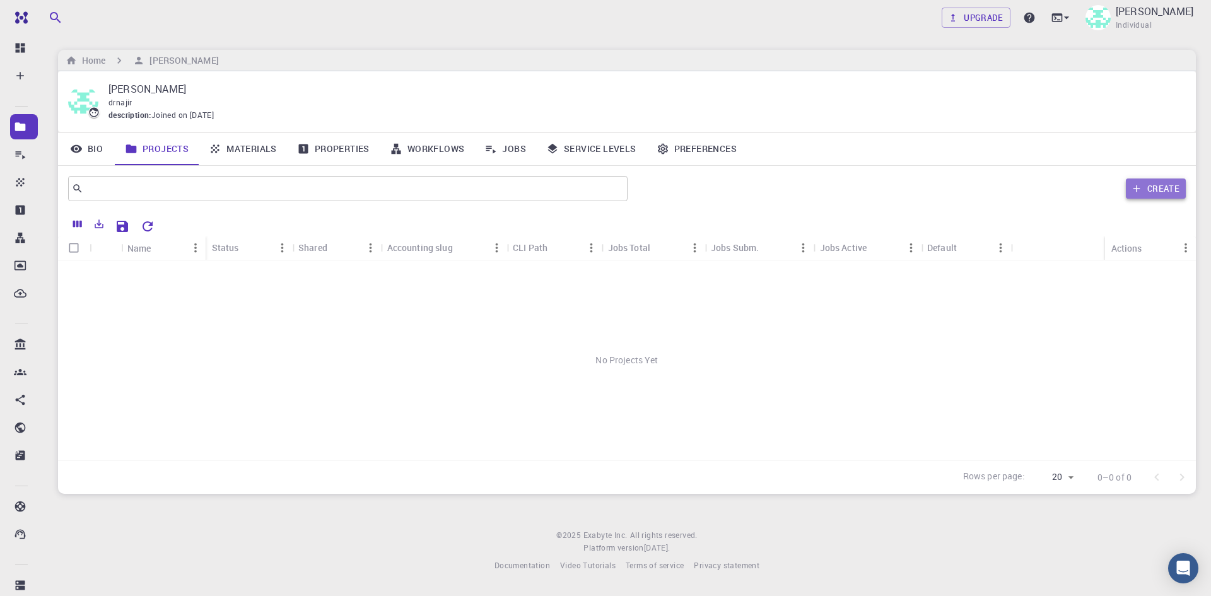
click at [1125, 194] on button "Create" at bounding box center [1155, 188] width 60 height 20
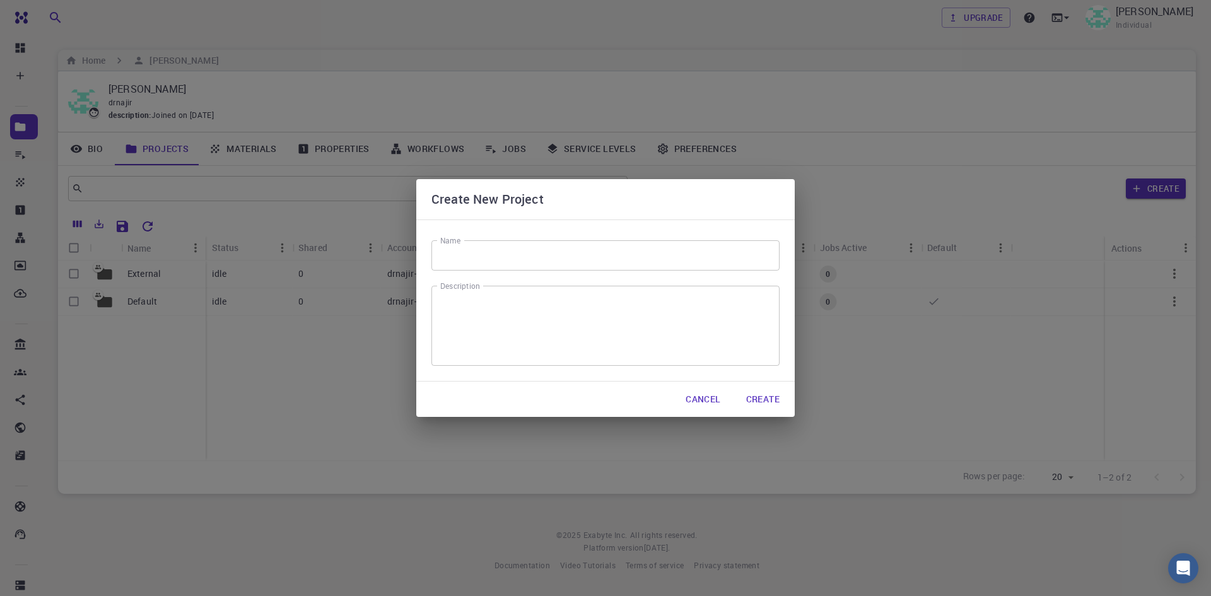
click at [699, 402] on button "Cancel" at bounding box center [702, 398] width 55 height 25
click at [699, 402] on div "External Default idle 0 drnajir-external /cluster-???-home/drnajir/drnajir-exte…" at bounding box center [626, 360] width 1137 height 200
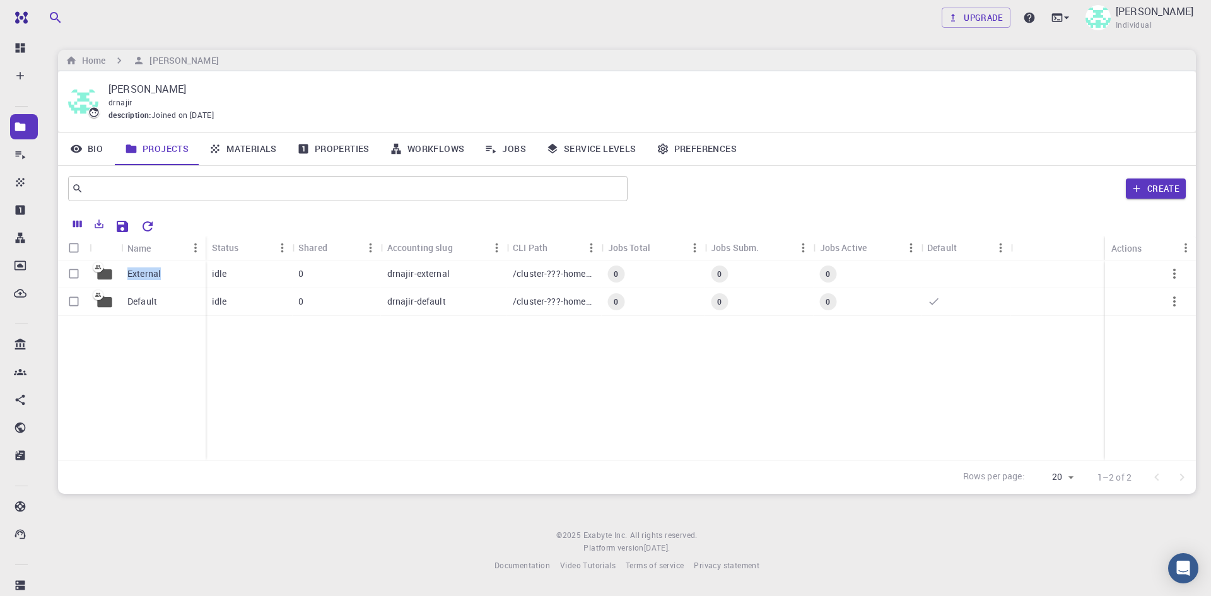
click at [578, 152] on link "Service Levels" at bounding box center [591, 148] width 110 height 33
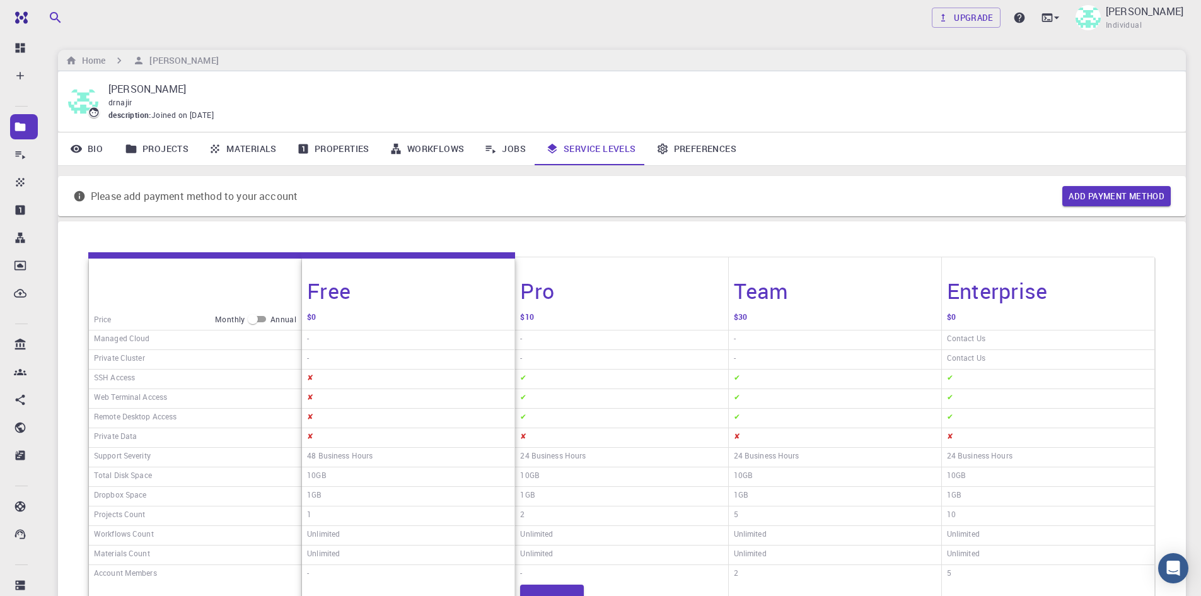
click at [350, 160] on link "Properties" at bounding box center [333, 148] width 93 height 33
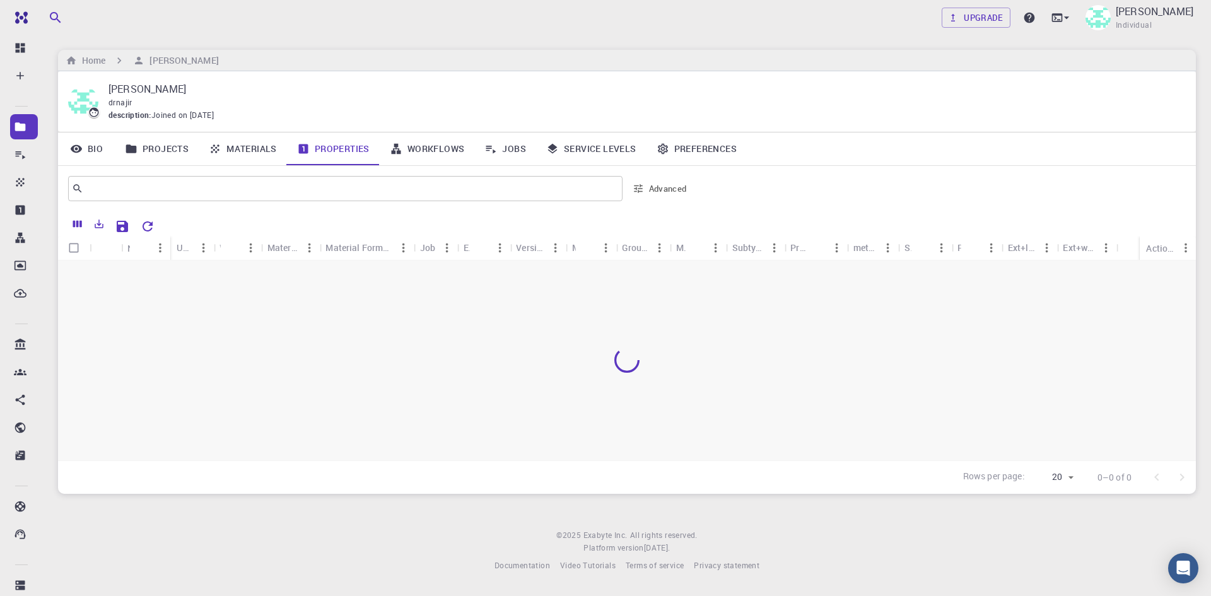
click at [237, 156] on link "Materials" at bounding box center [243, 148] width 88 height 33
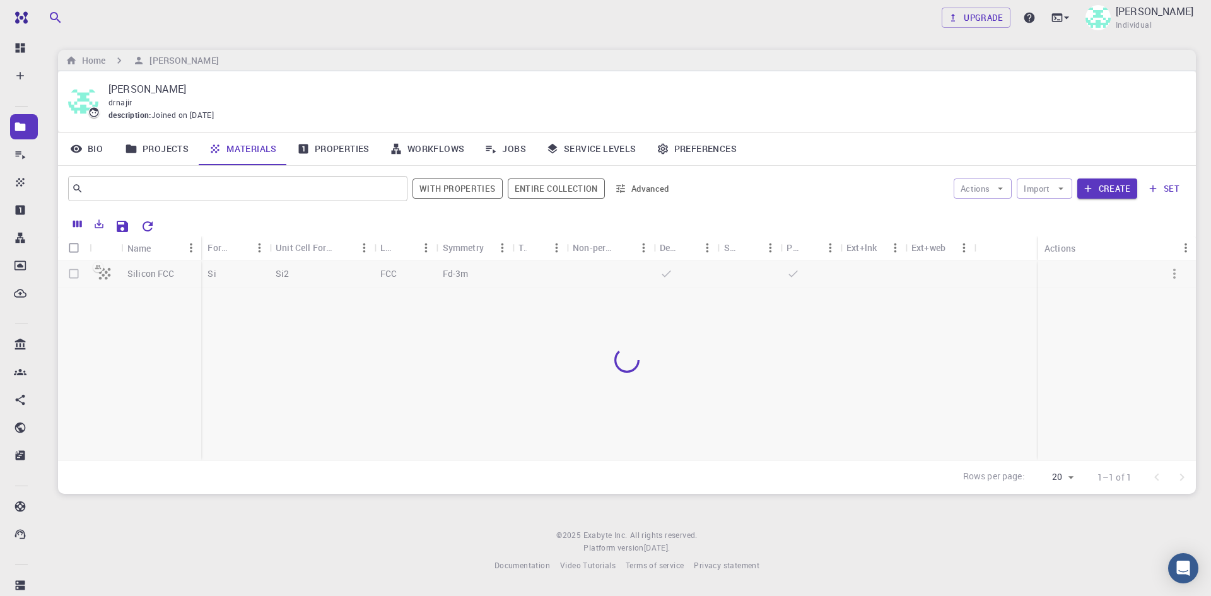
click at [166, 150] on link "Projects" at bounding box center [157, 148] width 84 height 33
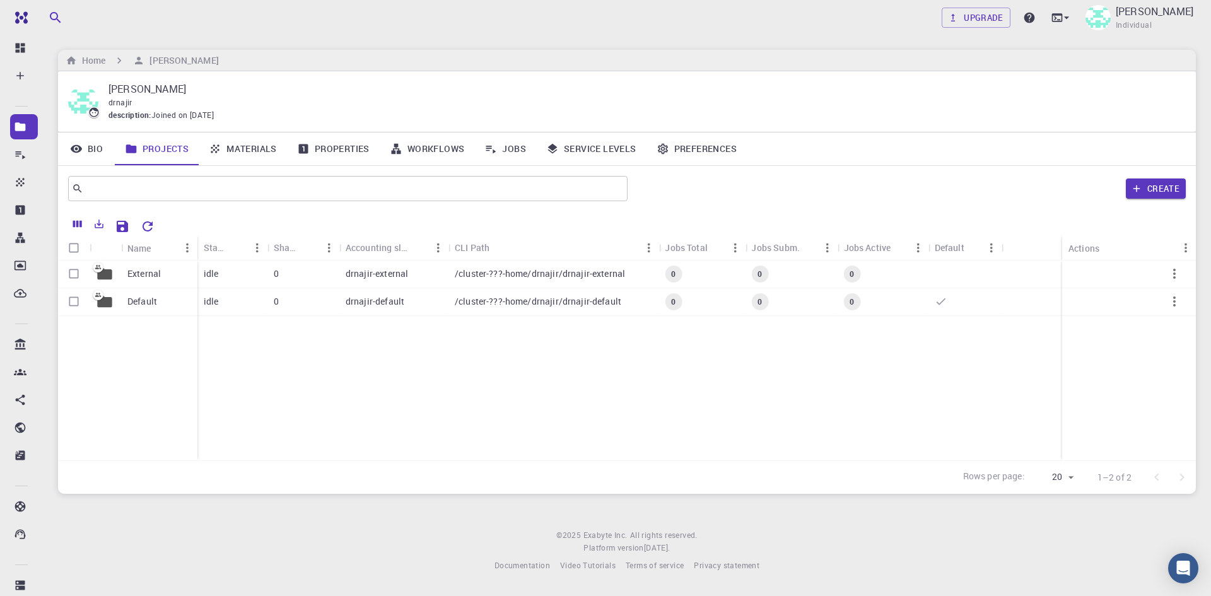
click at [239, 150] on link "Materials" at bounding box center [243, 148] width 88 height 33
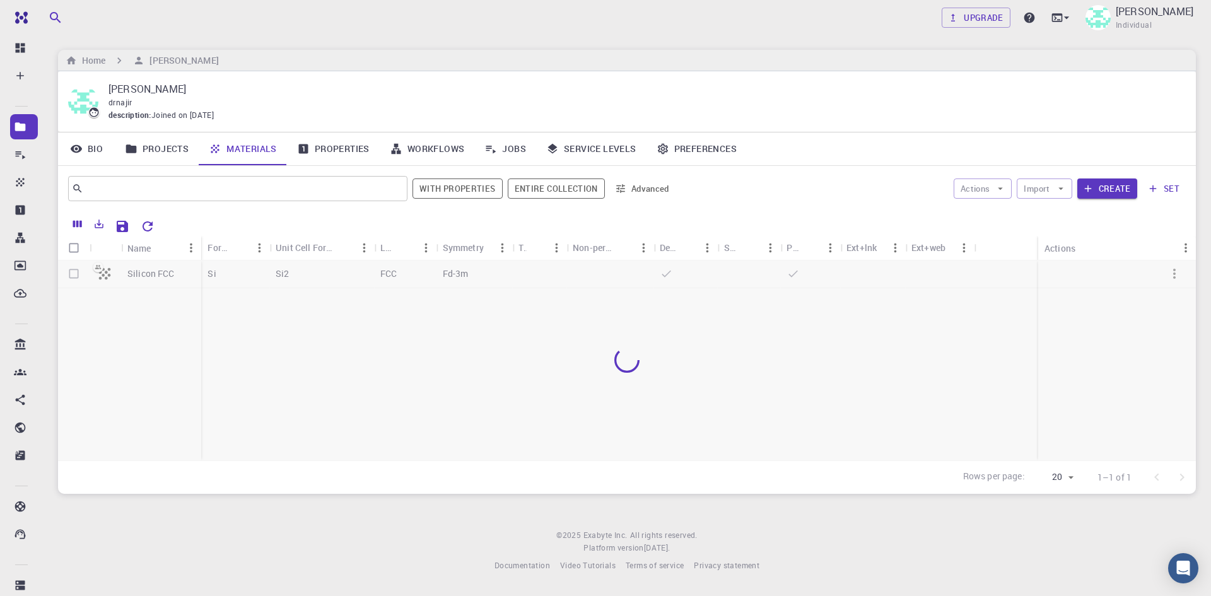
click at [141, 272] on div at bounding box center [626, 360] width 1137 height 200
click at [73, 274] on div at bounding box center [626, 360] width 1137 height 200
click at [73, 274] on input "Select row" at bounding box center [74, 274] width 24 height 24
checkbox input "true"
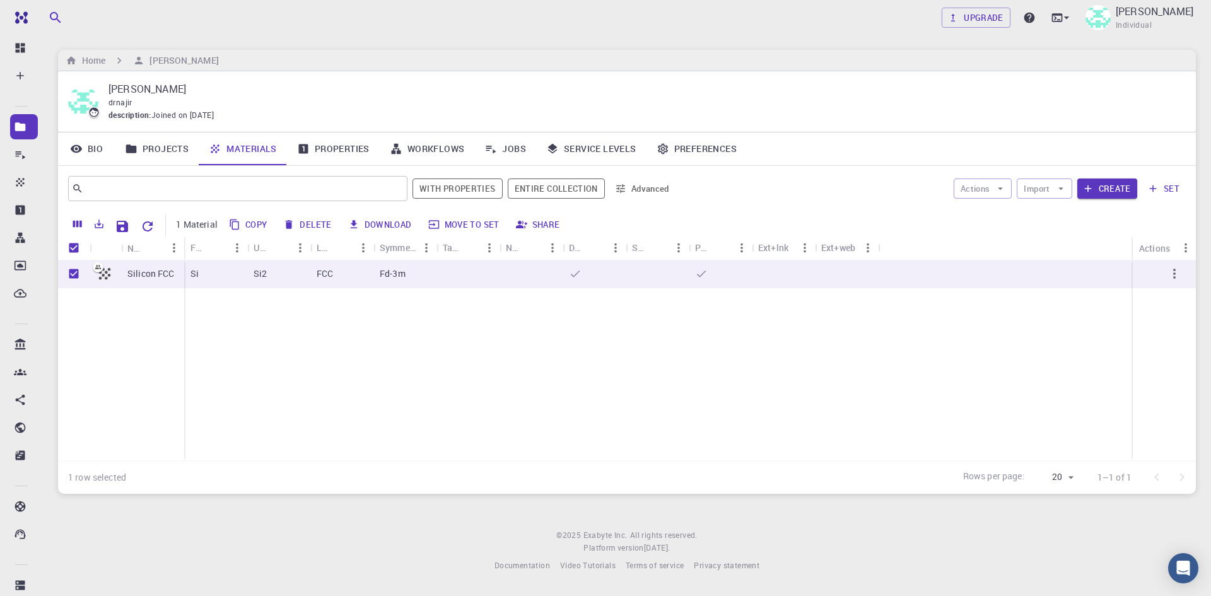
click at [233, 320] on div "Silicon FCC Si Si2 FCC Fd-3m" at bounding box center [626, 360] width 1137 height 200
click at [71, 243] on input "Unselect all rows" at bounding box center [74, 248] width 24 height 24
checkbox input "false"
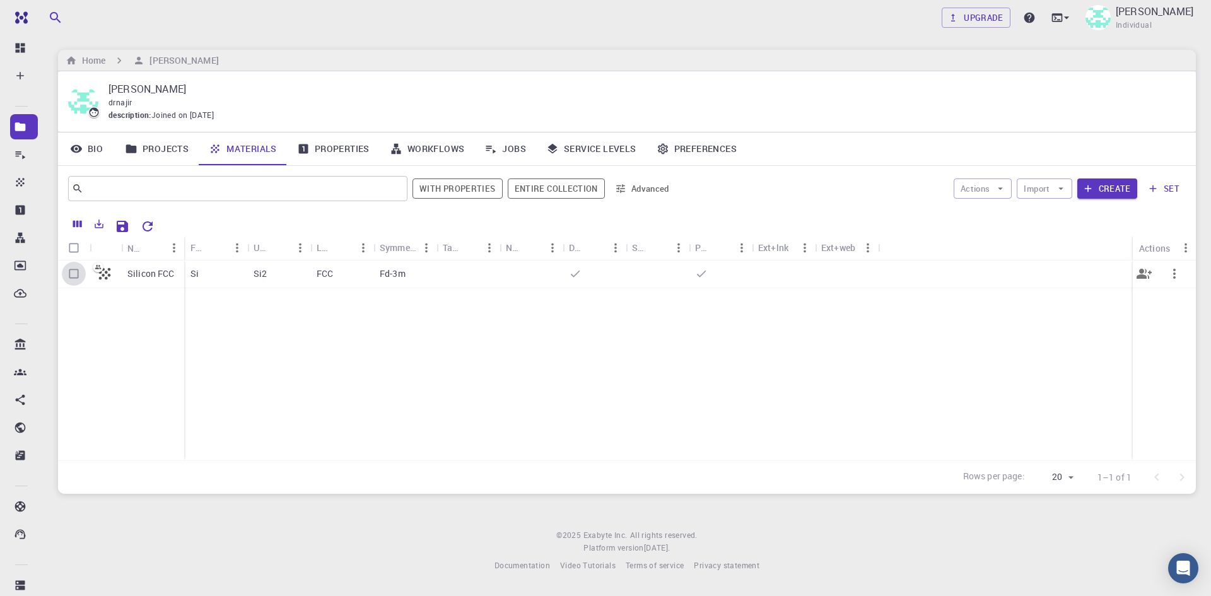
click at [79, 274] on input "Select row" at bounding box center [74, 274] width 24 height 24
checkbox input "true"
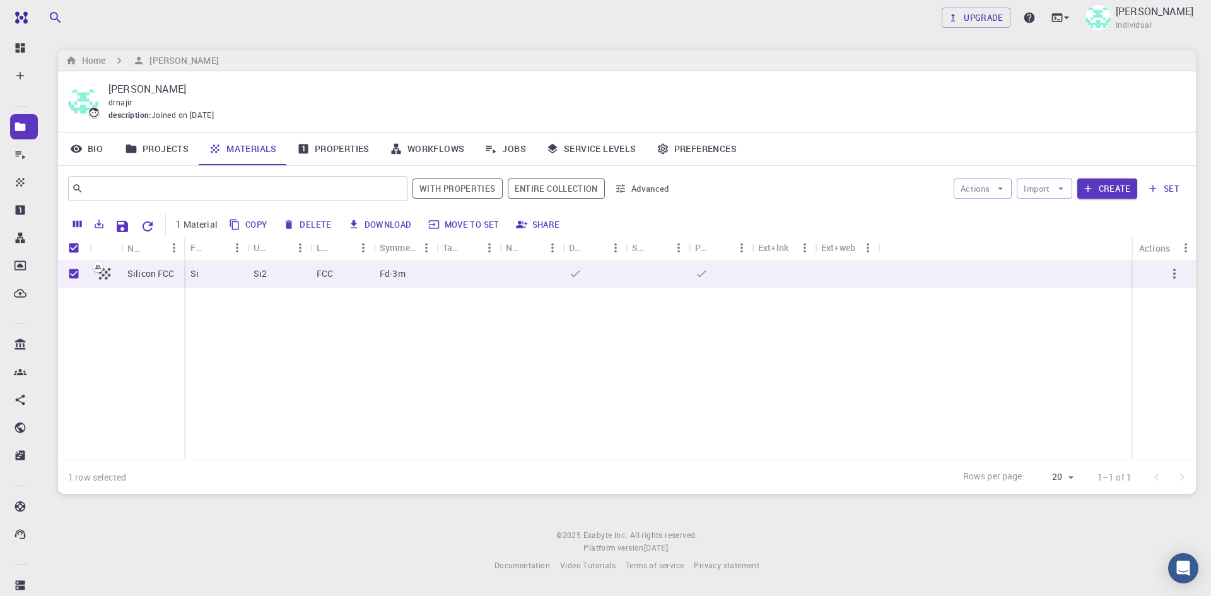
click at [385, 349] on div "Silicon FCC Si Si2 FCC Fd-3m" at bounding box center [626, 360] width 1137 height 200
click at [73, 276] on input "Unselect row" at bounding box center [74, 274] width 24 height 24
checkbox input "false"
